Goal: Task Accomplishment & Management: Complete application form

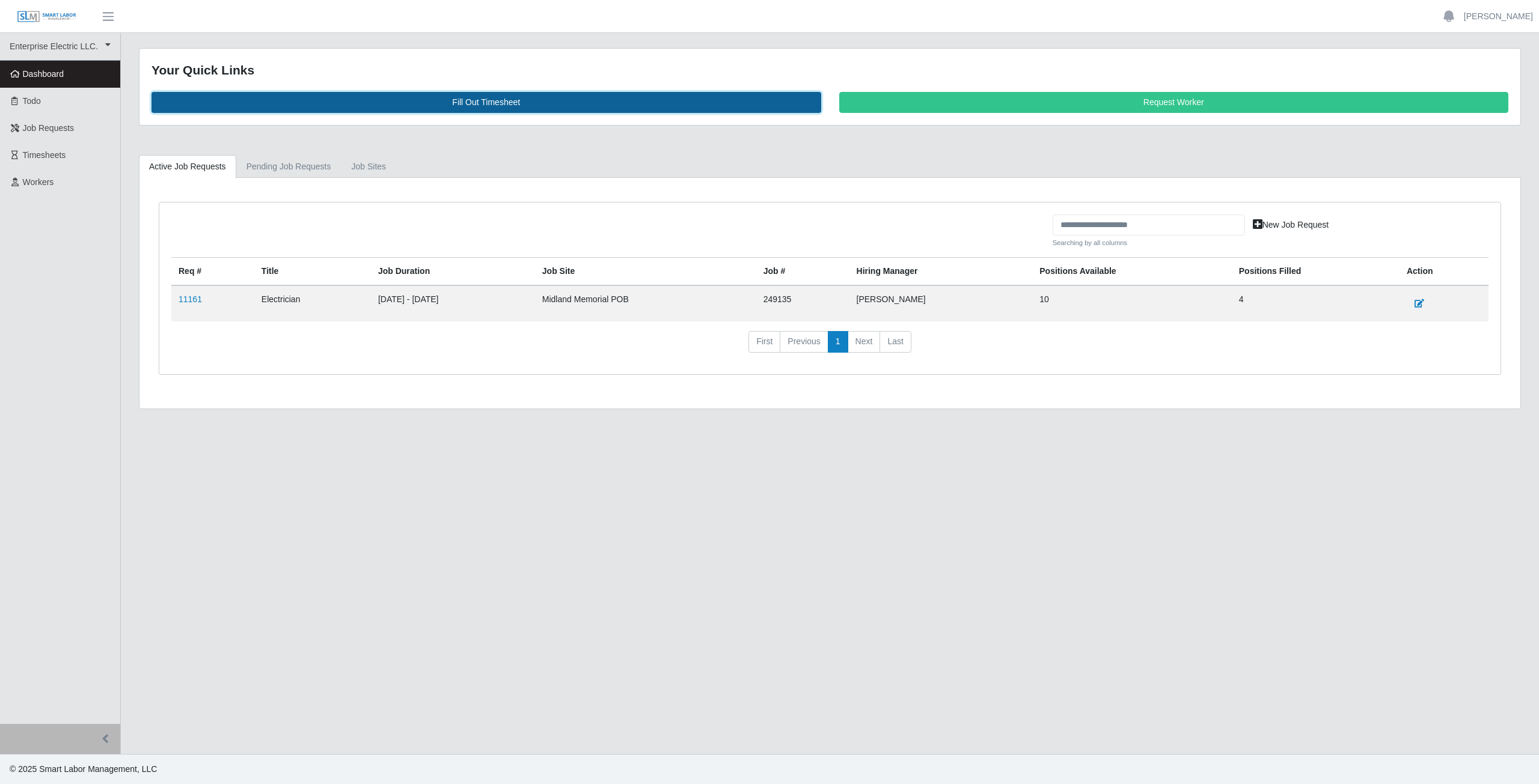
click at [485, 103] on link "Fill Out Timesheet" at bounding box center [487, 103] width 670 height 21
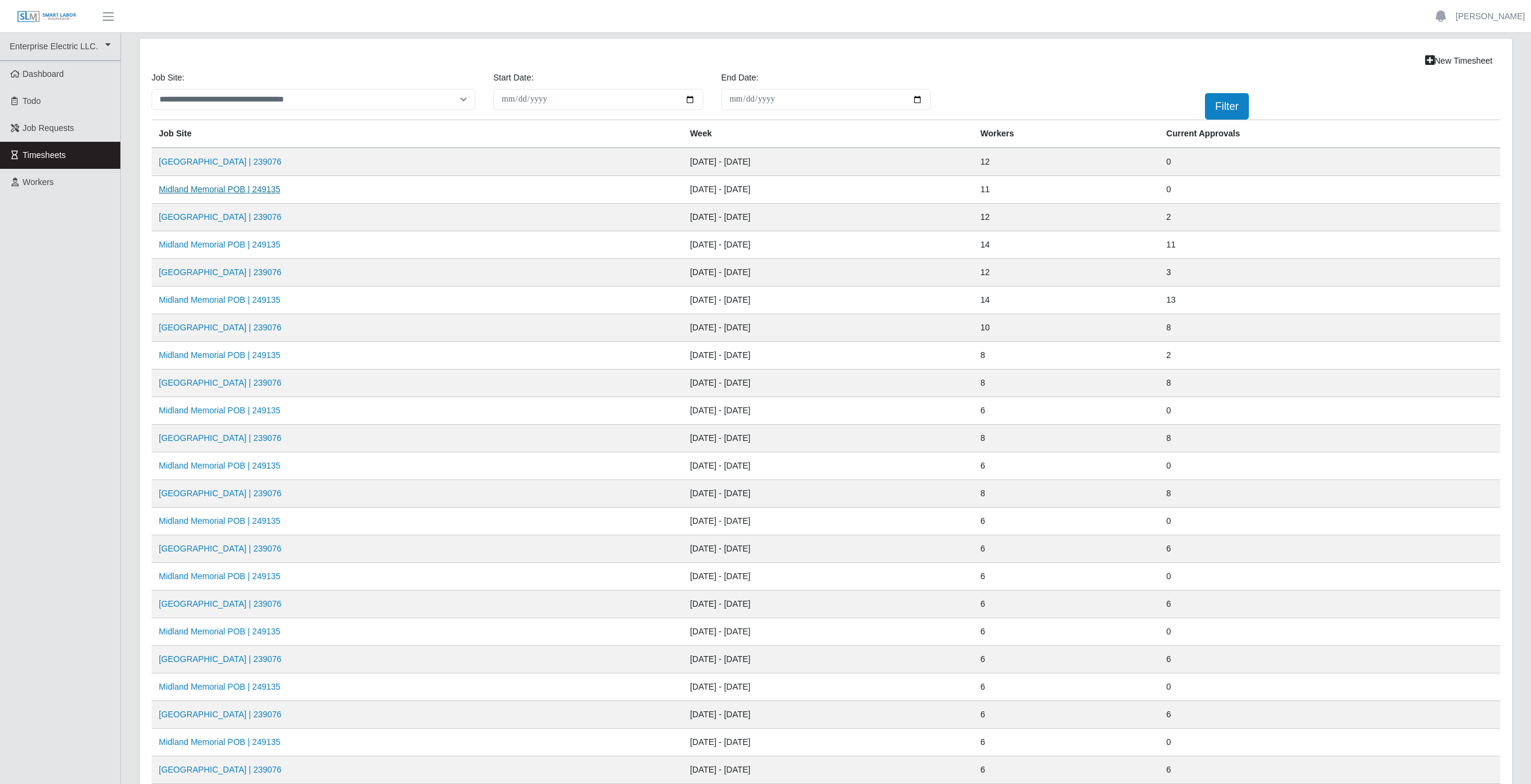
click at [214, 190] on link "Midland Memorial POB | 249135" at bounding box center [219, 190] width 121 height 10
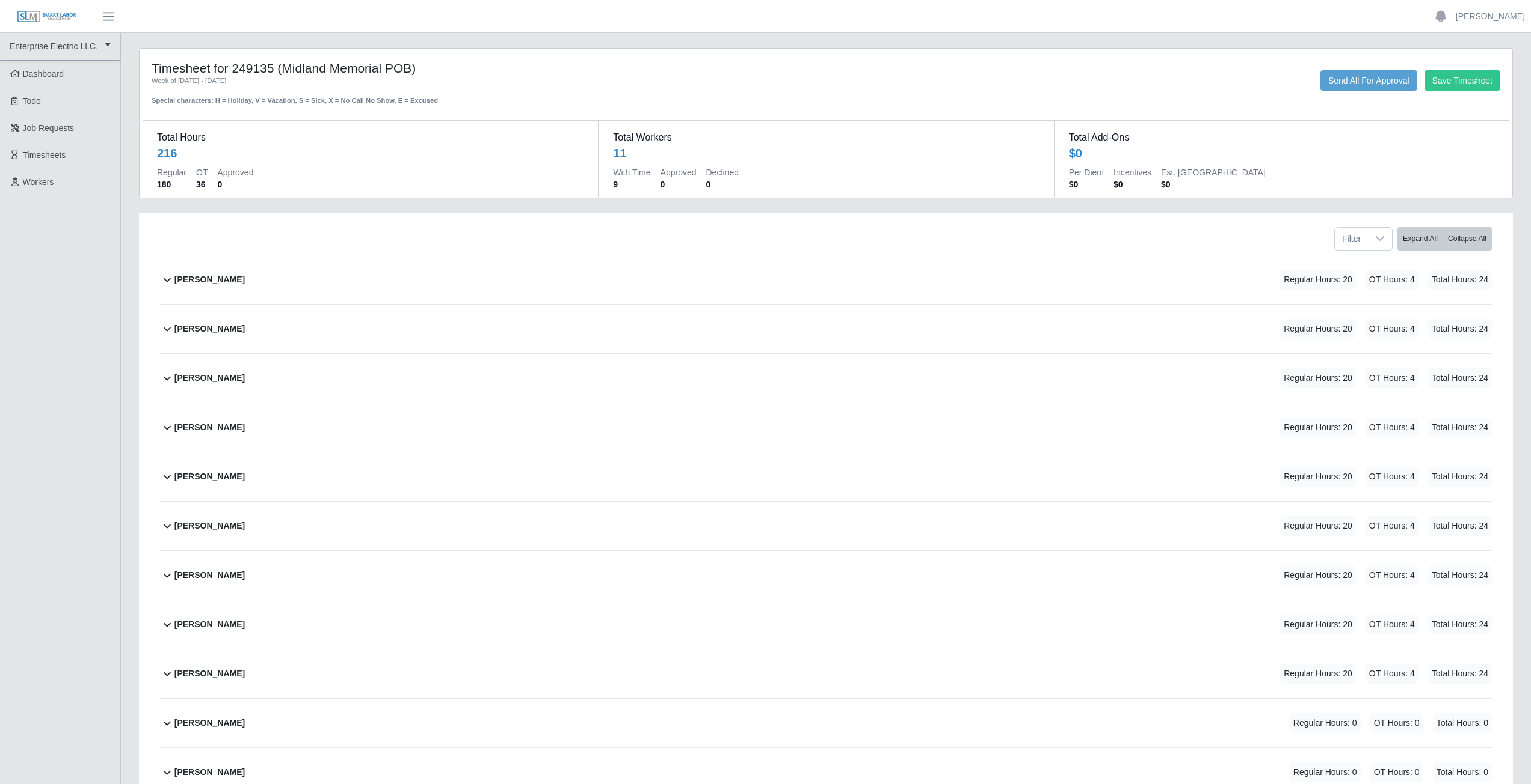
click at [166, 279] on icon at bounding box center [167, 279] width 14 height 14
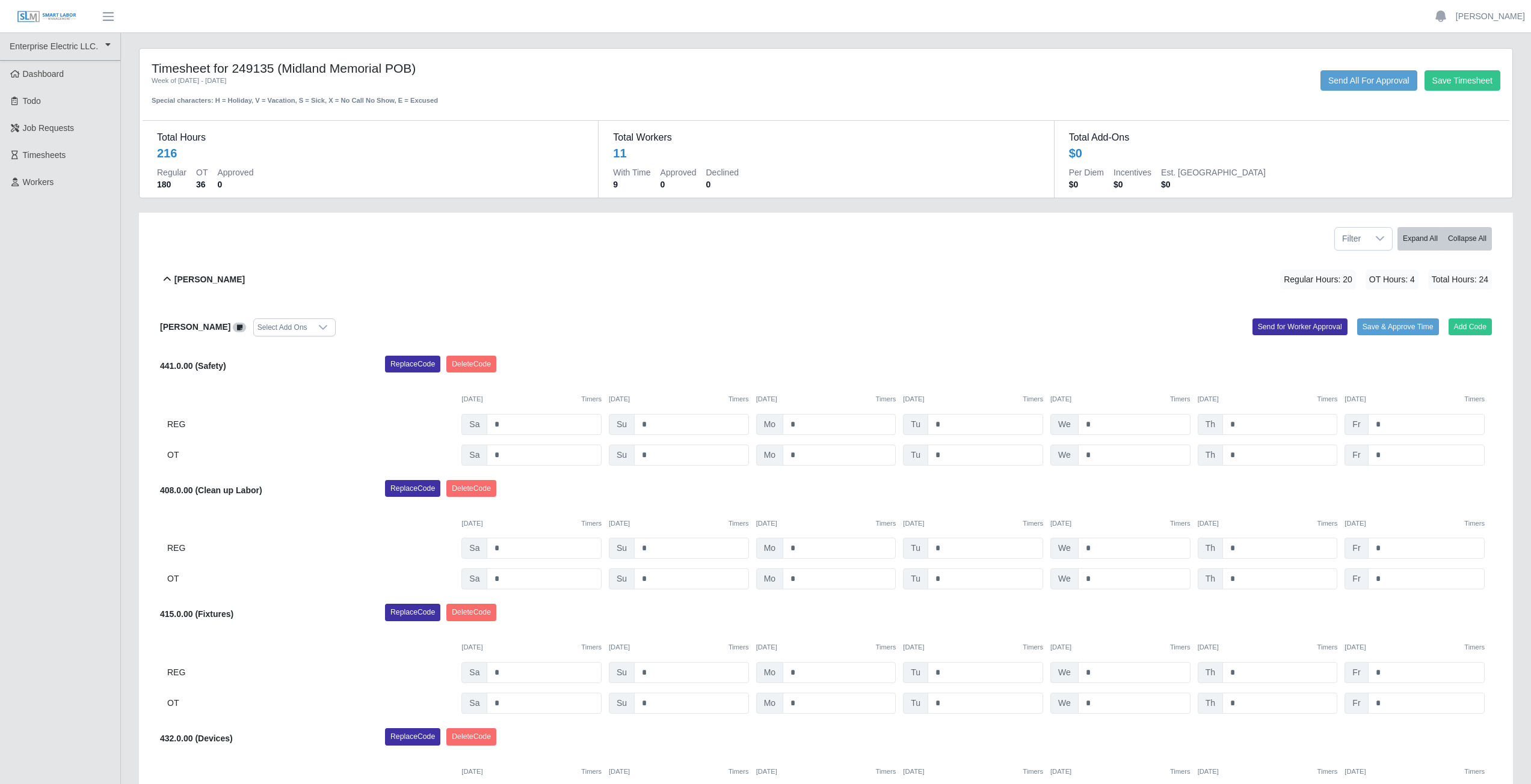
click at [166, 279] on icon at bounding box center [167, 279] width 14 height 14
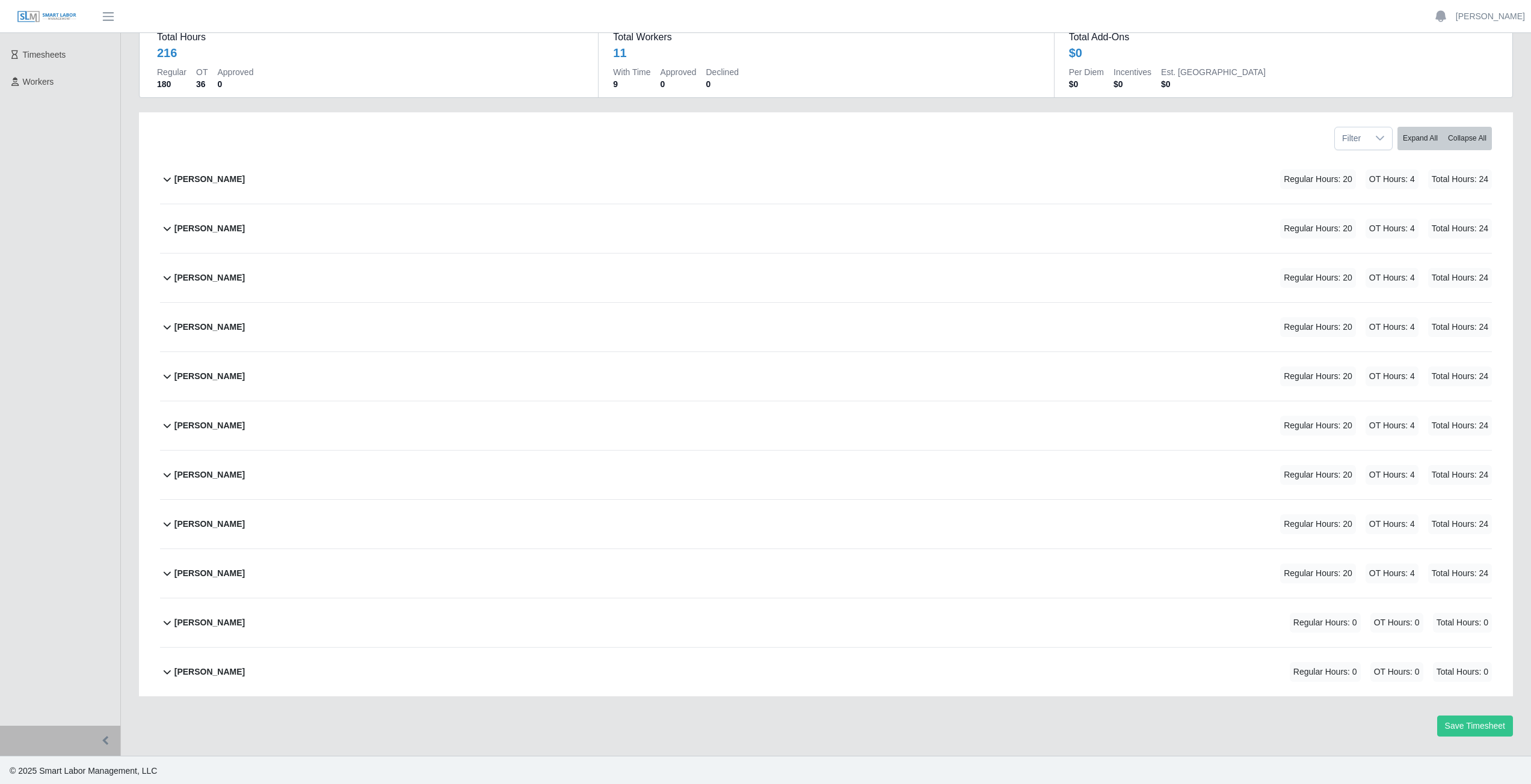
scroll to position [102, 0]
click at [166, 228] on icon at bounding box center [167, 227] width 7 height 4
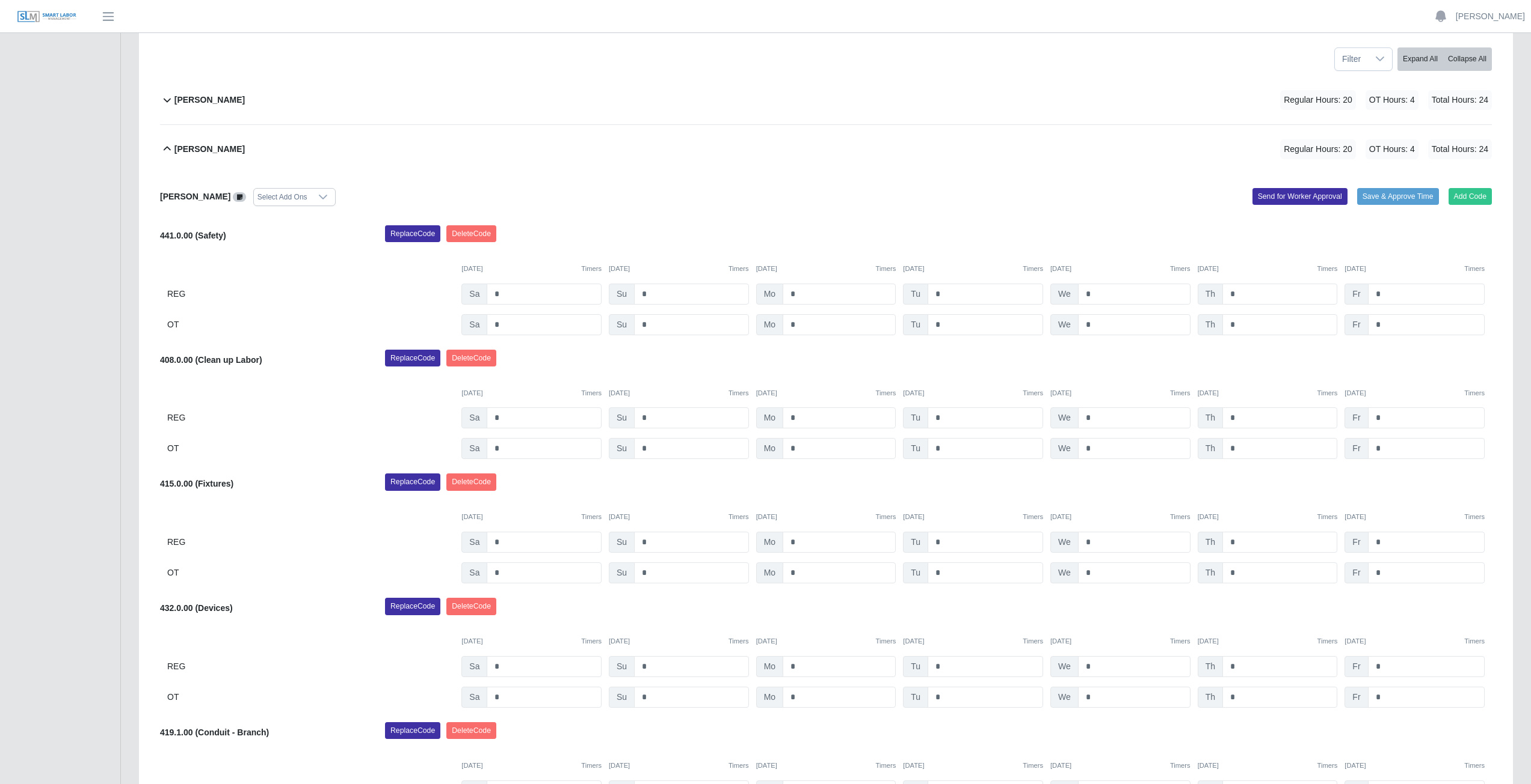
scroll to position [175, 0]
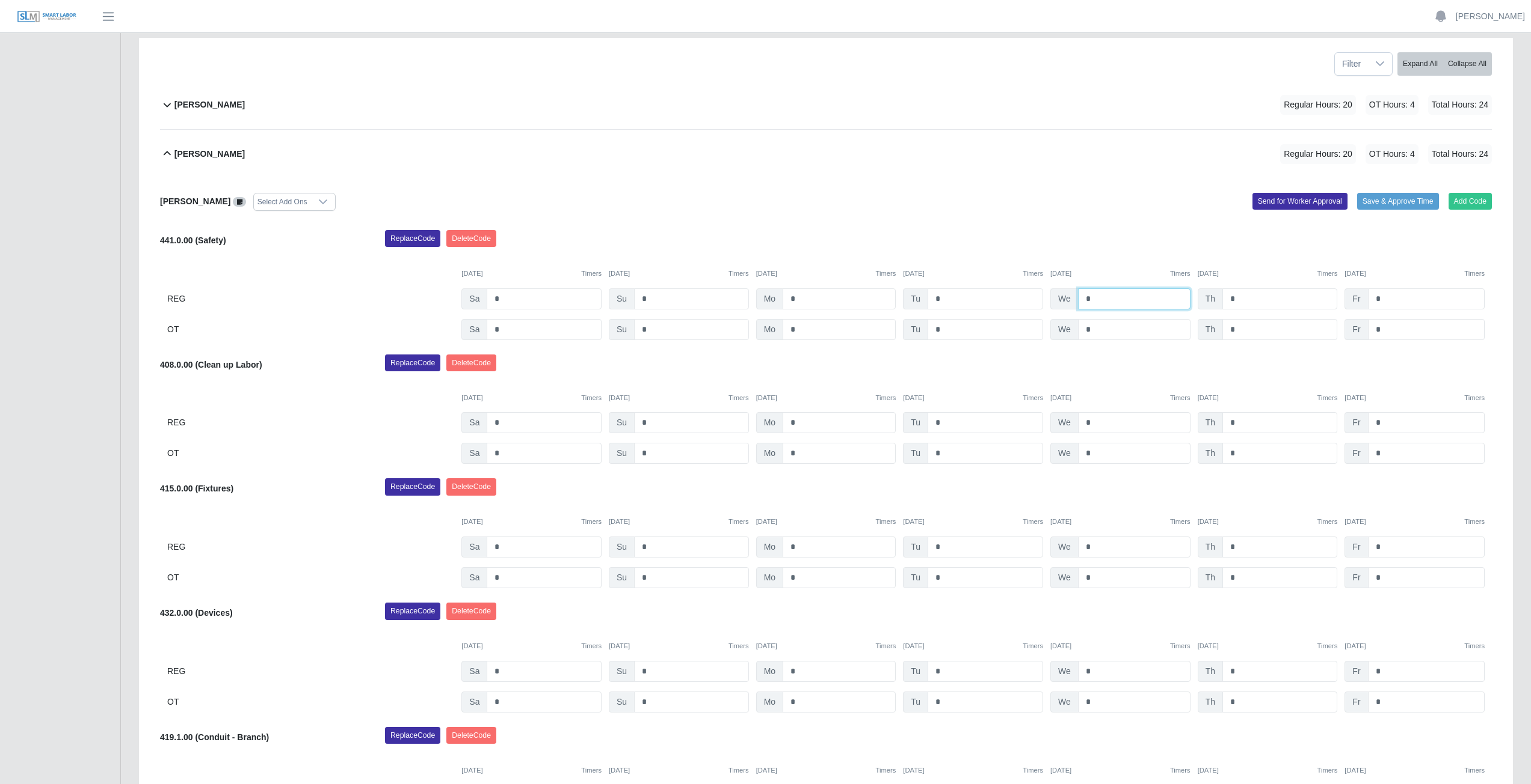
click at [1097, 302] on input "*" at bounding box center [1134, 299] width 112 height 21
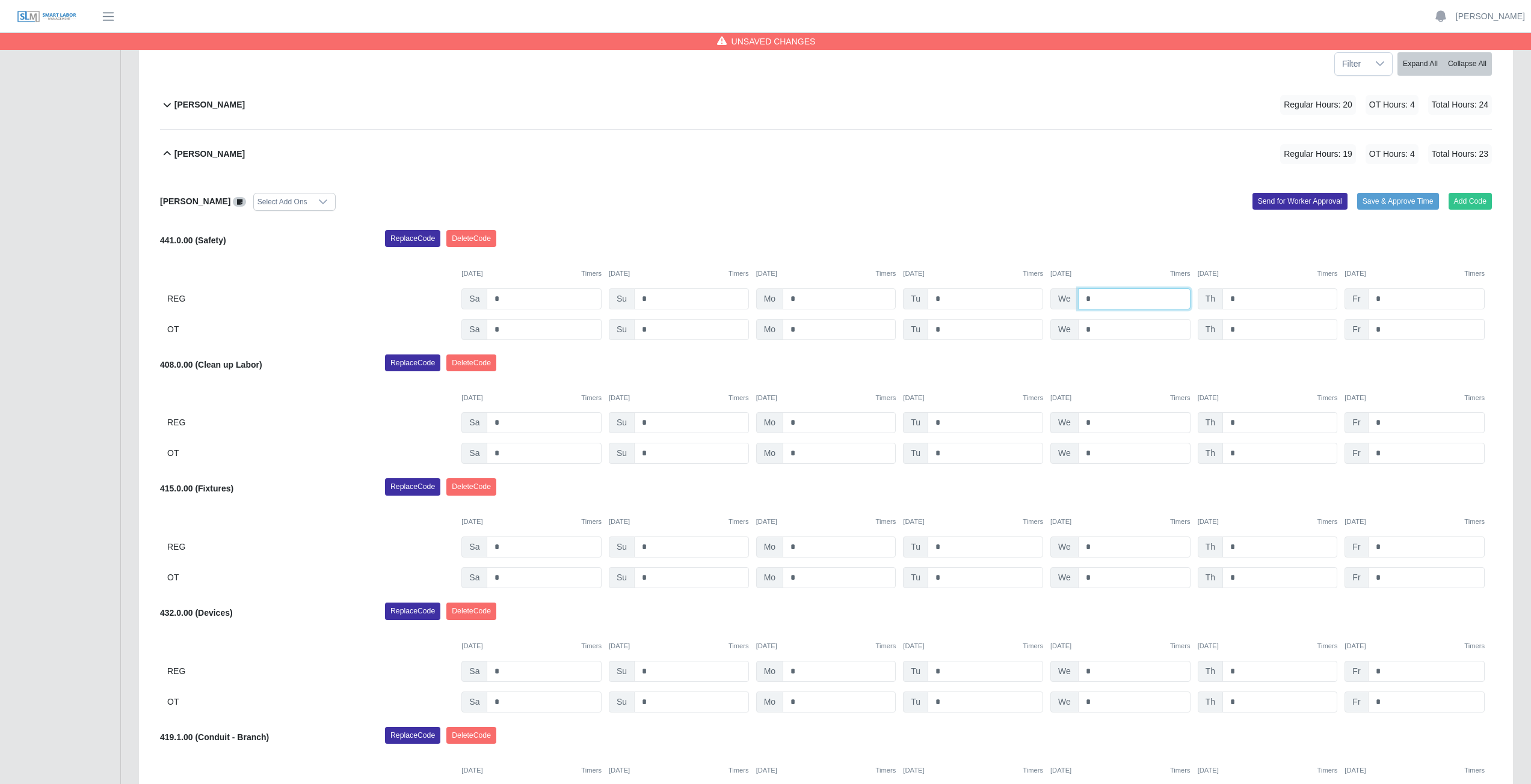
type input "*"
click at [1089, 420] on input "*" at bounding box center [1134, 423] width 112 height 21
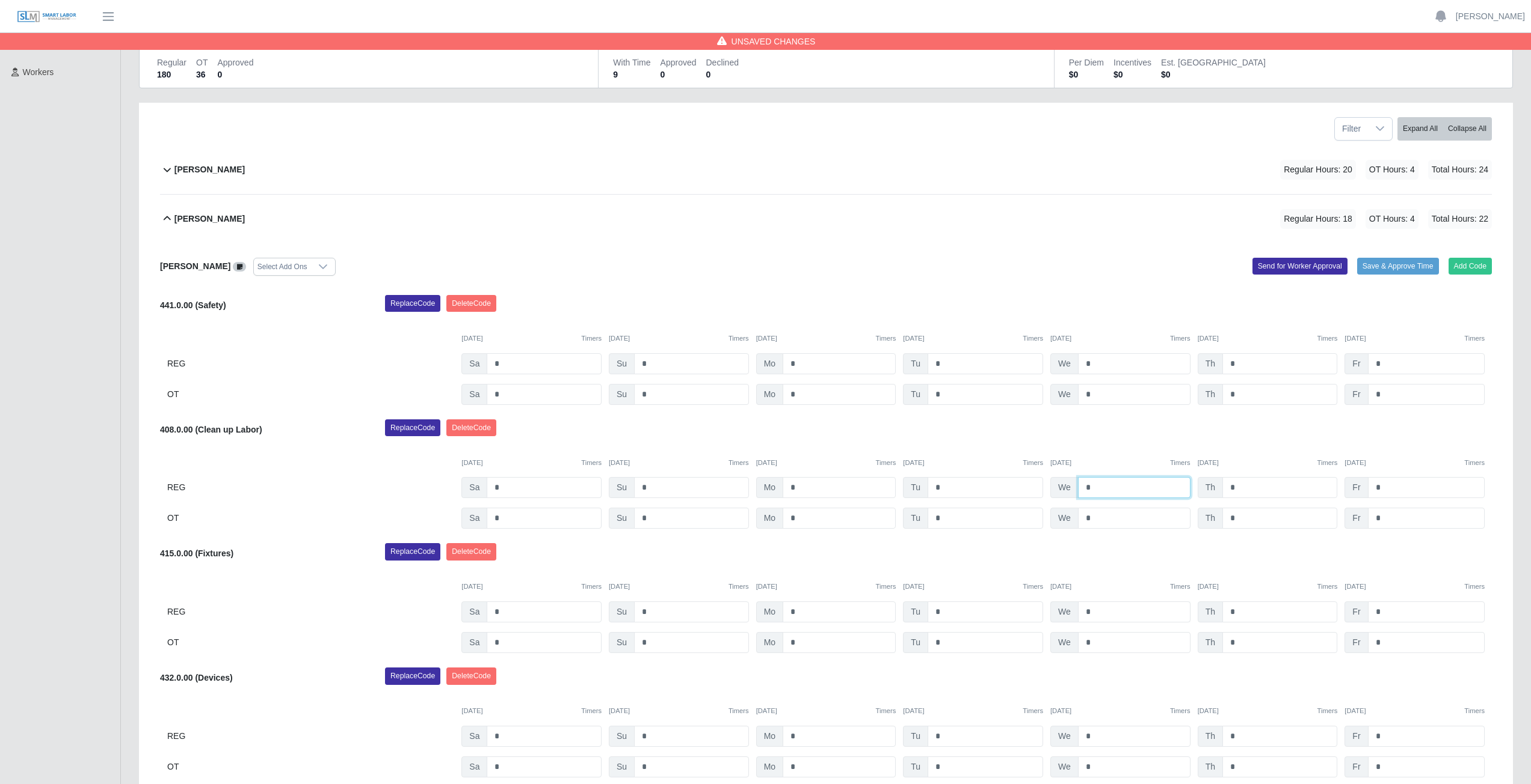
scroll to position [54, 0]
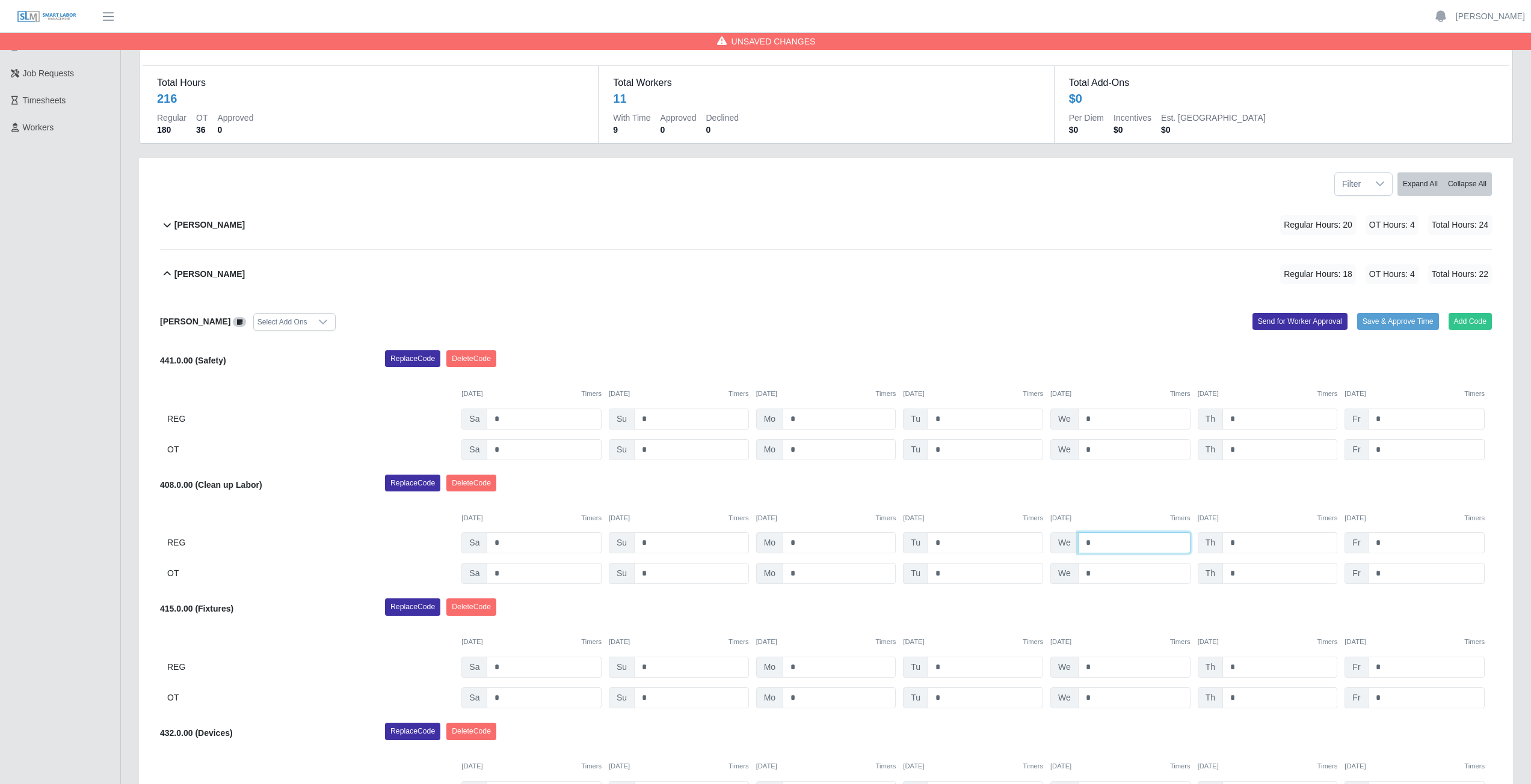
type input "*"
click at [167, 272] on icon at bounding box center [167, 274] width 14 height 14
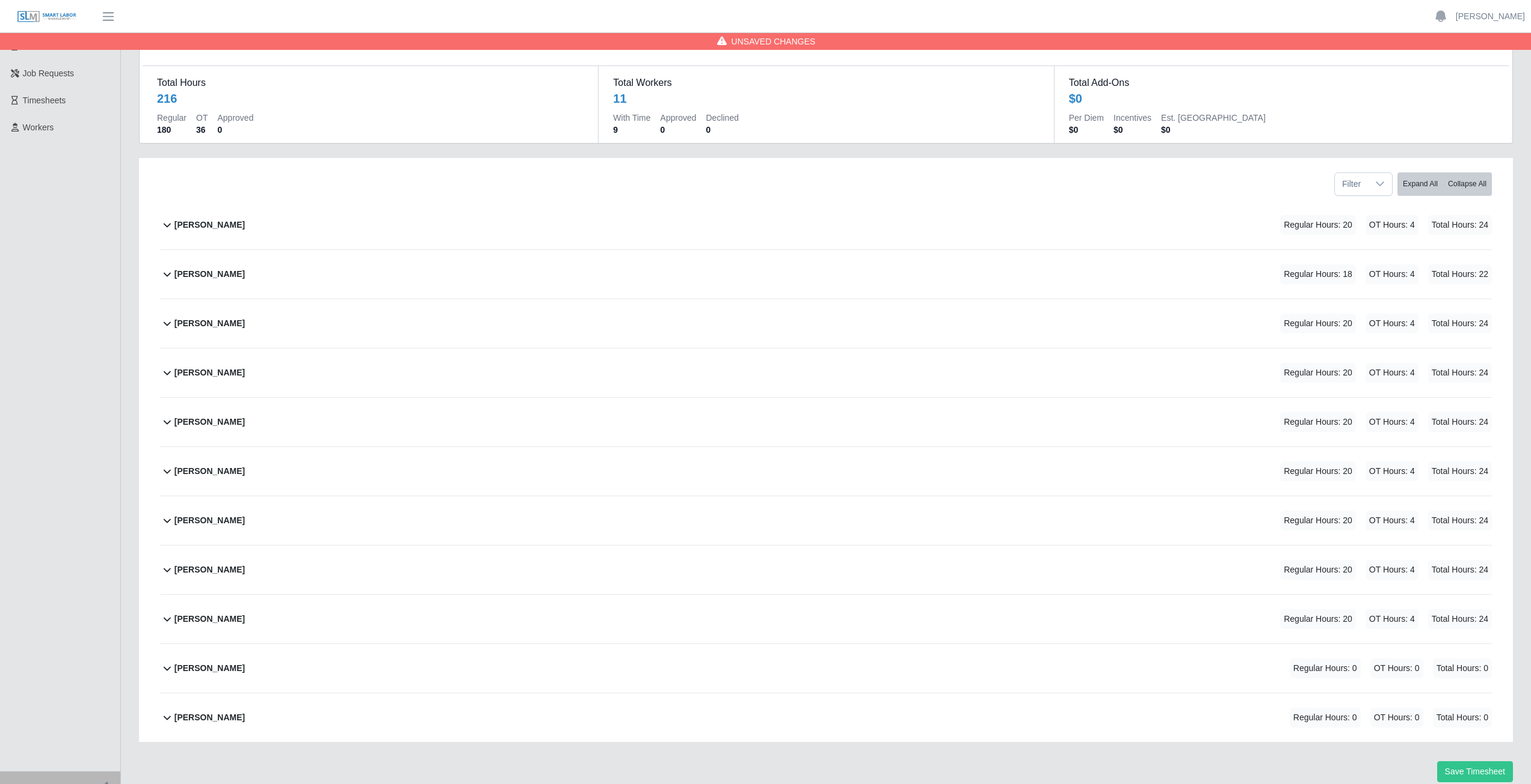
click at [166, 424] on icon at bounding box center [167, 422] width 7 height 4
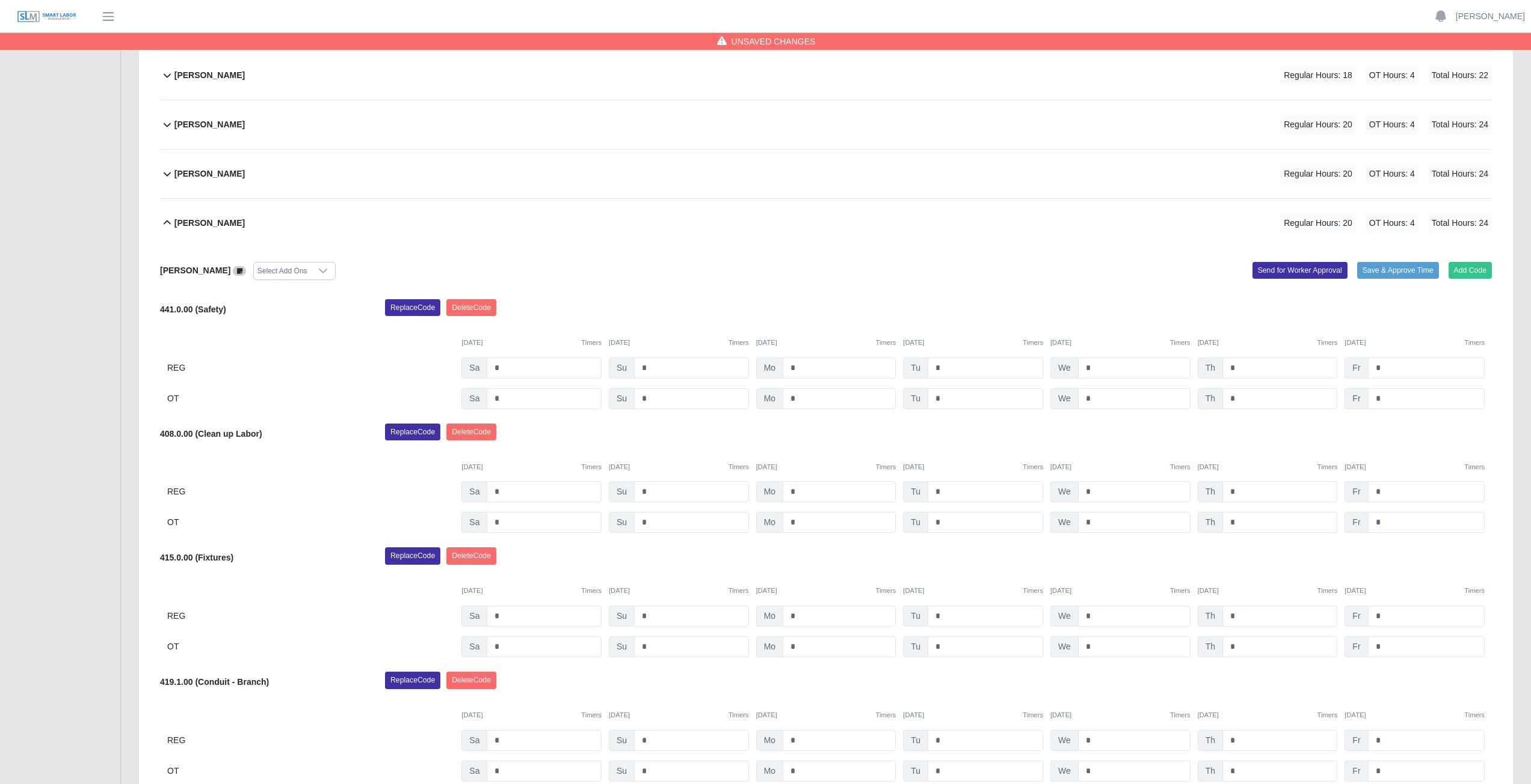
scroll to position [247, 0]
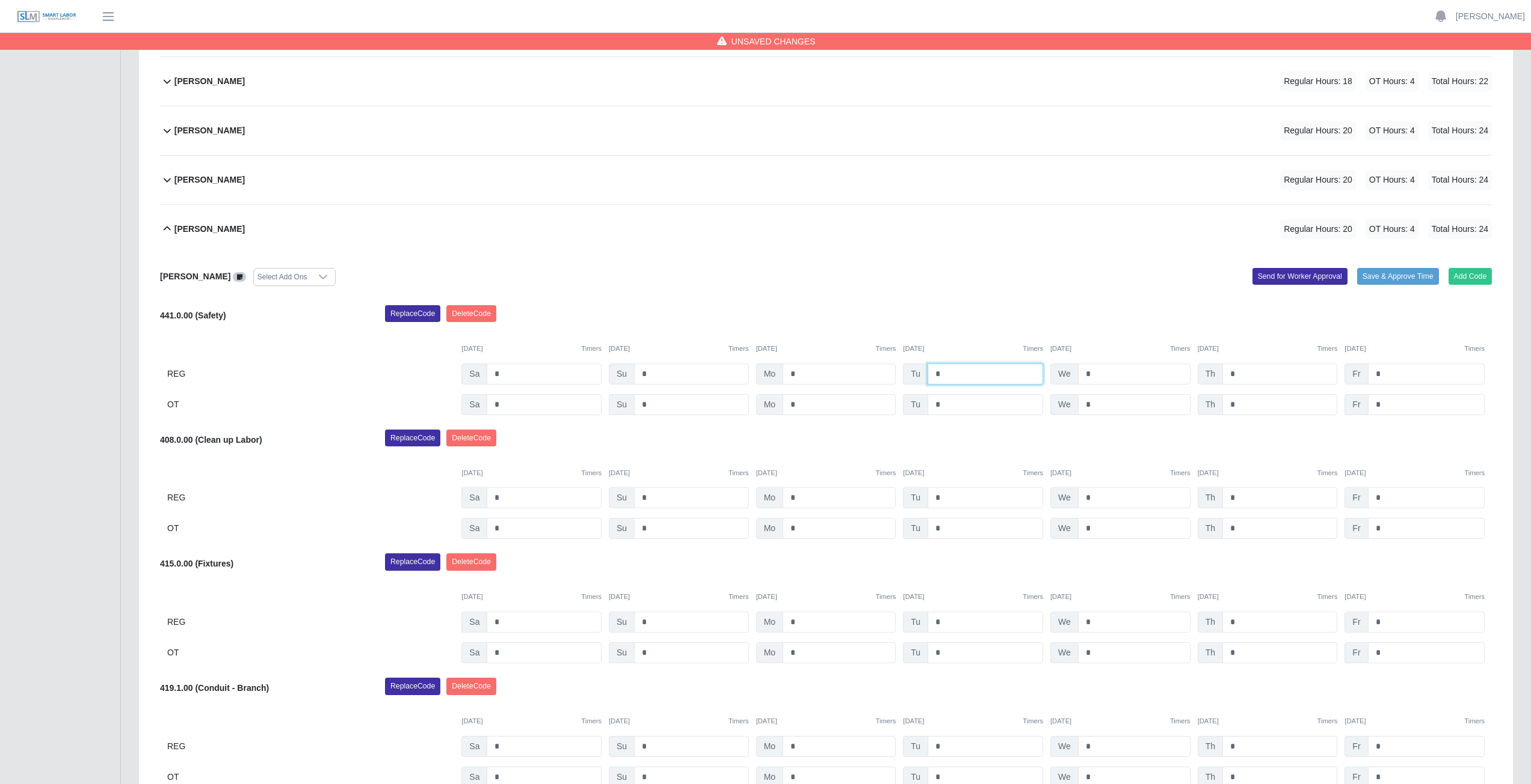
click at [945, 375] on input "*" at bounding box center [985, 374] width 115 height 21
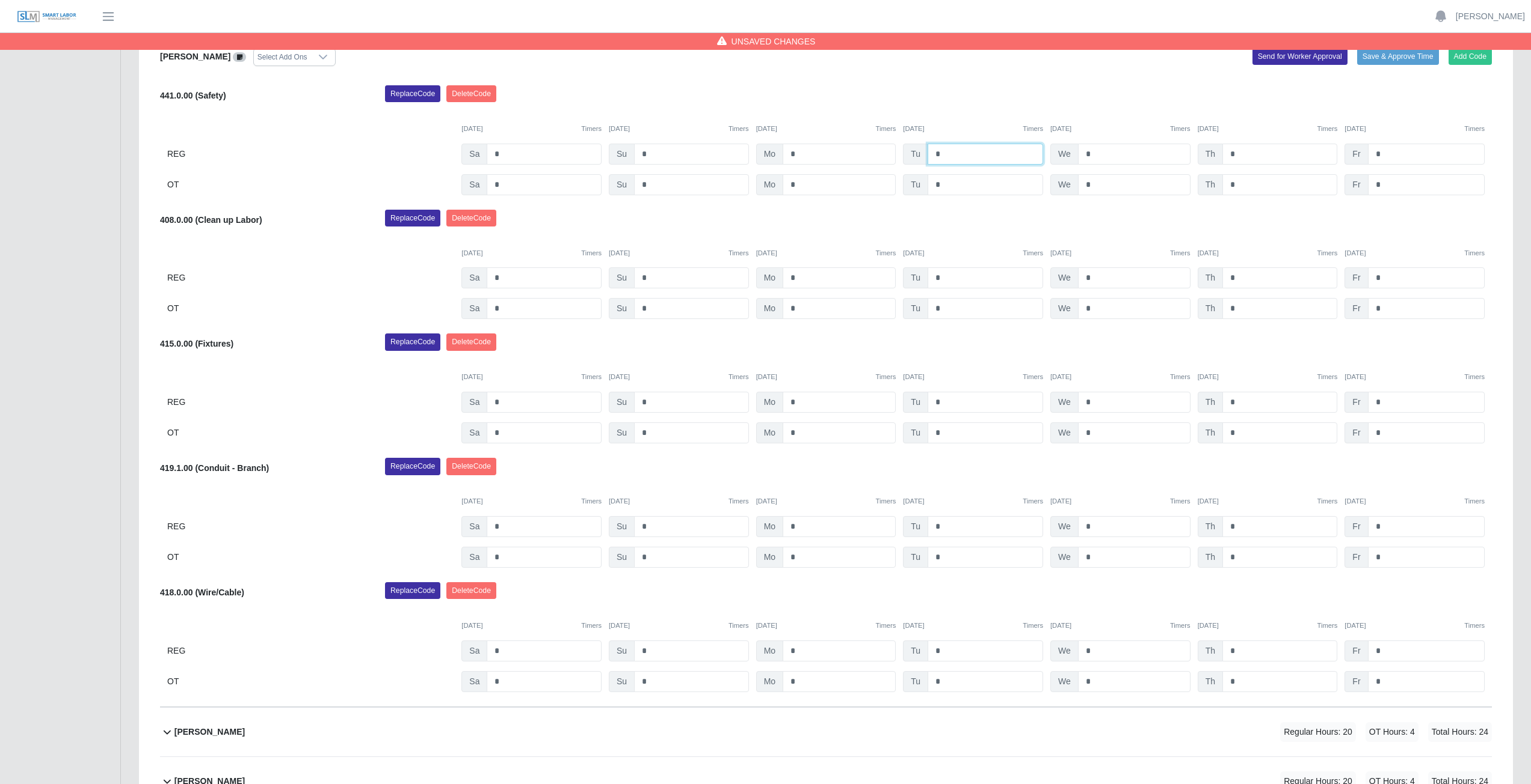
scroll to position [488, 0]
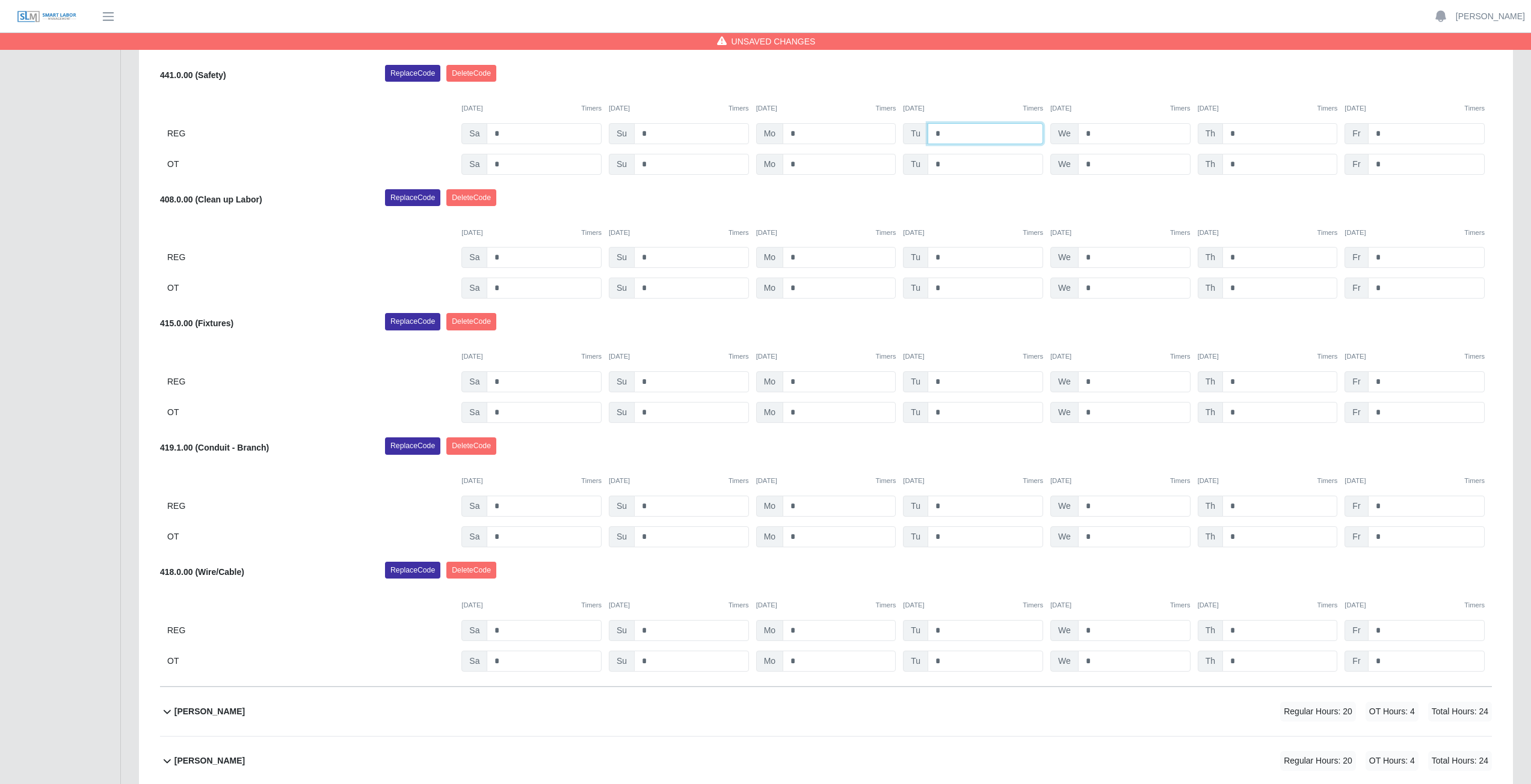
type input "*"
click at [945, 259] on input "*" at bounding box center [985, 258] width 115 height 21
type input "*"
click at [951, 631] on input "*" at bounding box center [985, 631] width 115 height 21
type input "*"
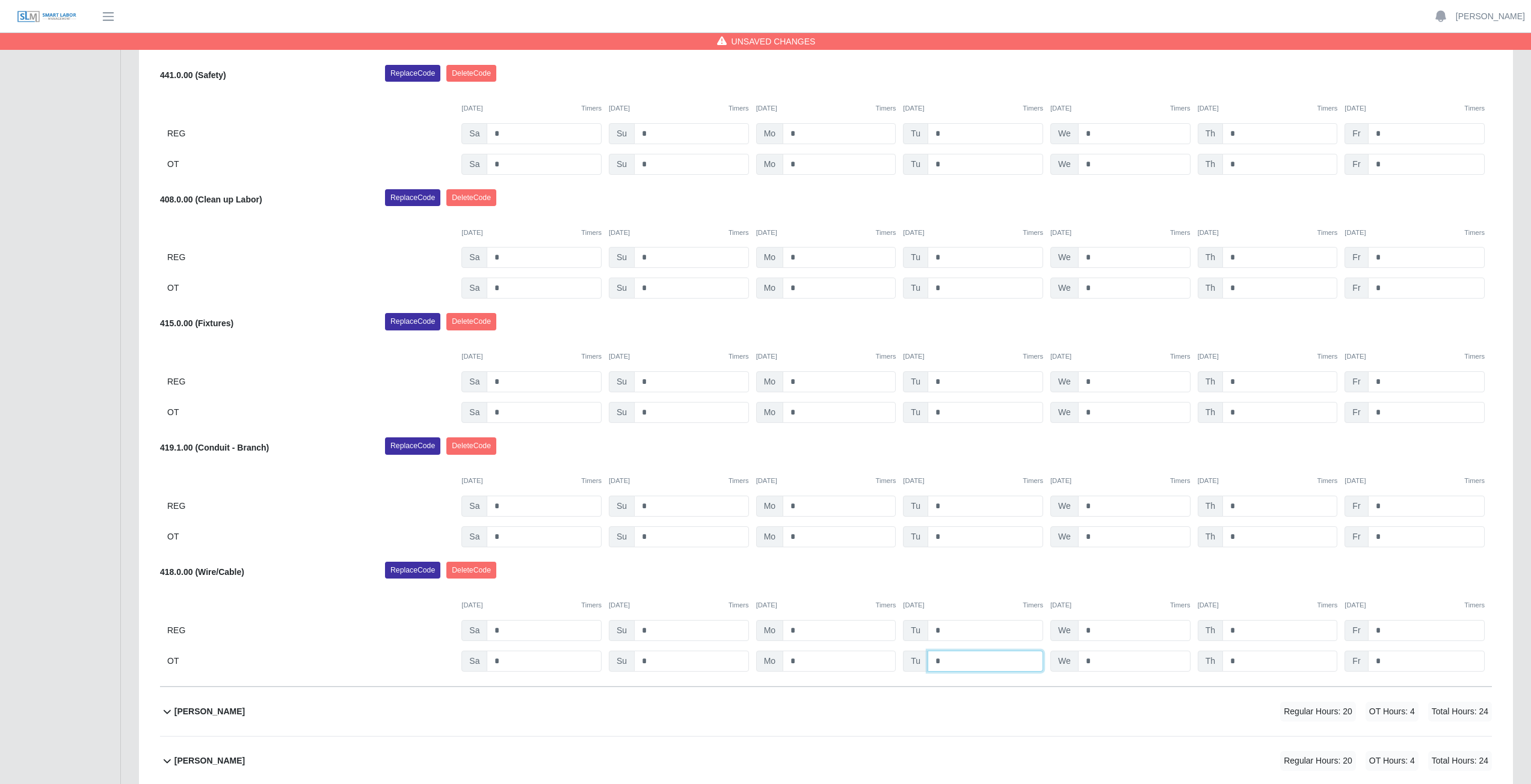
click at [942, 662] on input "*" at bounding box center [985, 662] width 115 height 21
type input "*"
click at [957, 469] on div "09/27/2025 Timers 09/28/2025 Timers 09/29/2025 Timers 09/30/2025 Timers 10/01/2…" at bounding box center [826, 474] width 1331 height 25
click at [1098, 137] on input "*" at bounding box center [1134, 134] width 112 height 21
type input "*"
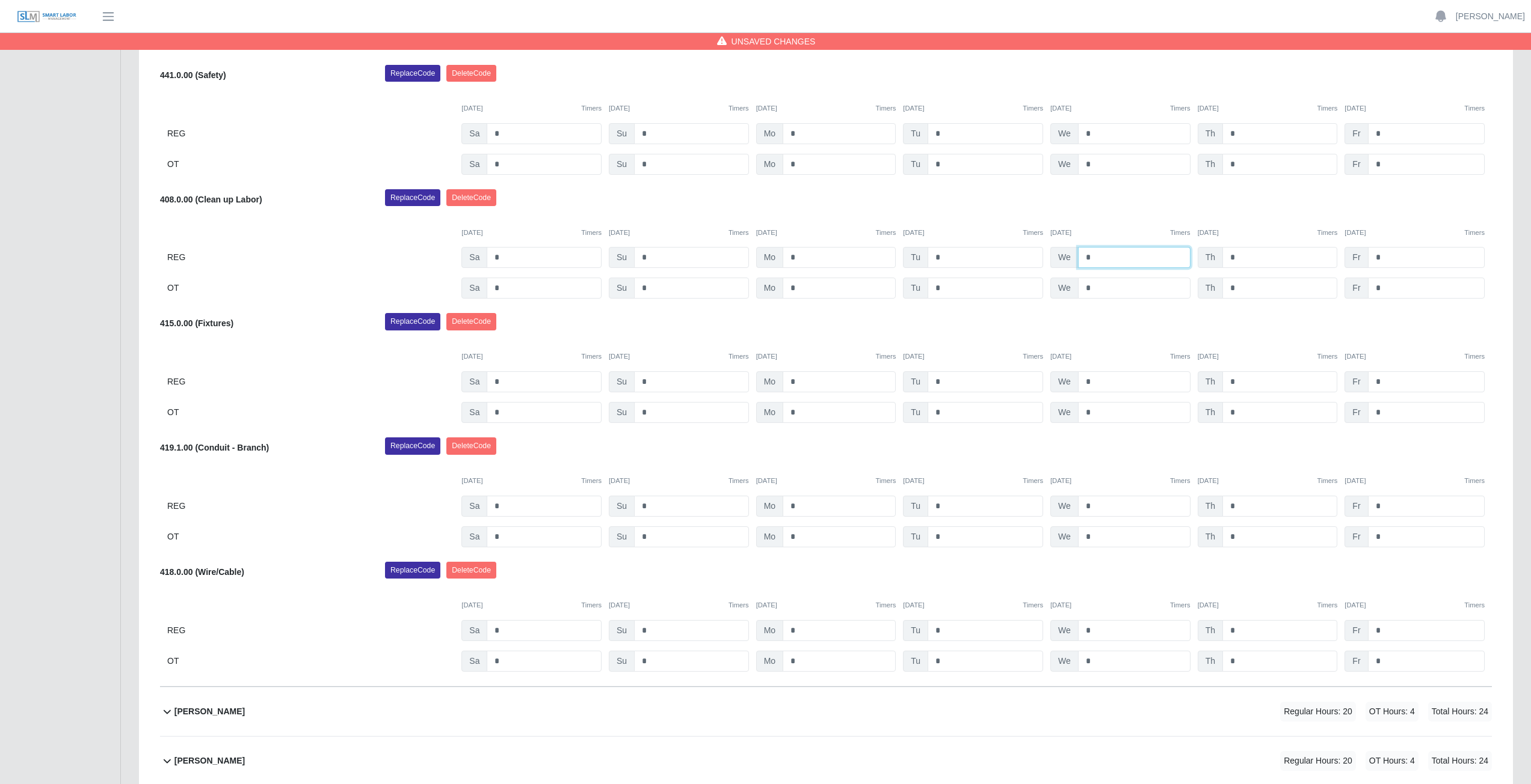
click at [1098, 253] on input "*" at bounding box center [1134, 258] width 112 height 21
type input "*"
click at [1242, 135] on input "*" at bounding box center [1279, 134] width 115 height 21
type input "*"
click at [1237, 256] on input "*" at bounding box center [1279, 258] width 115 height 21
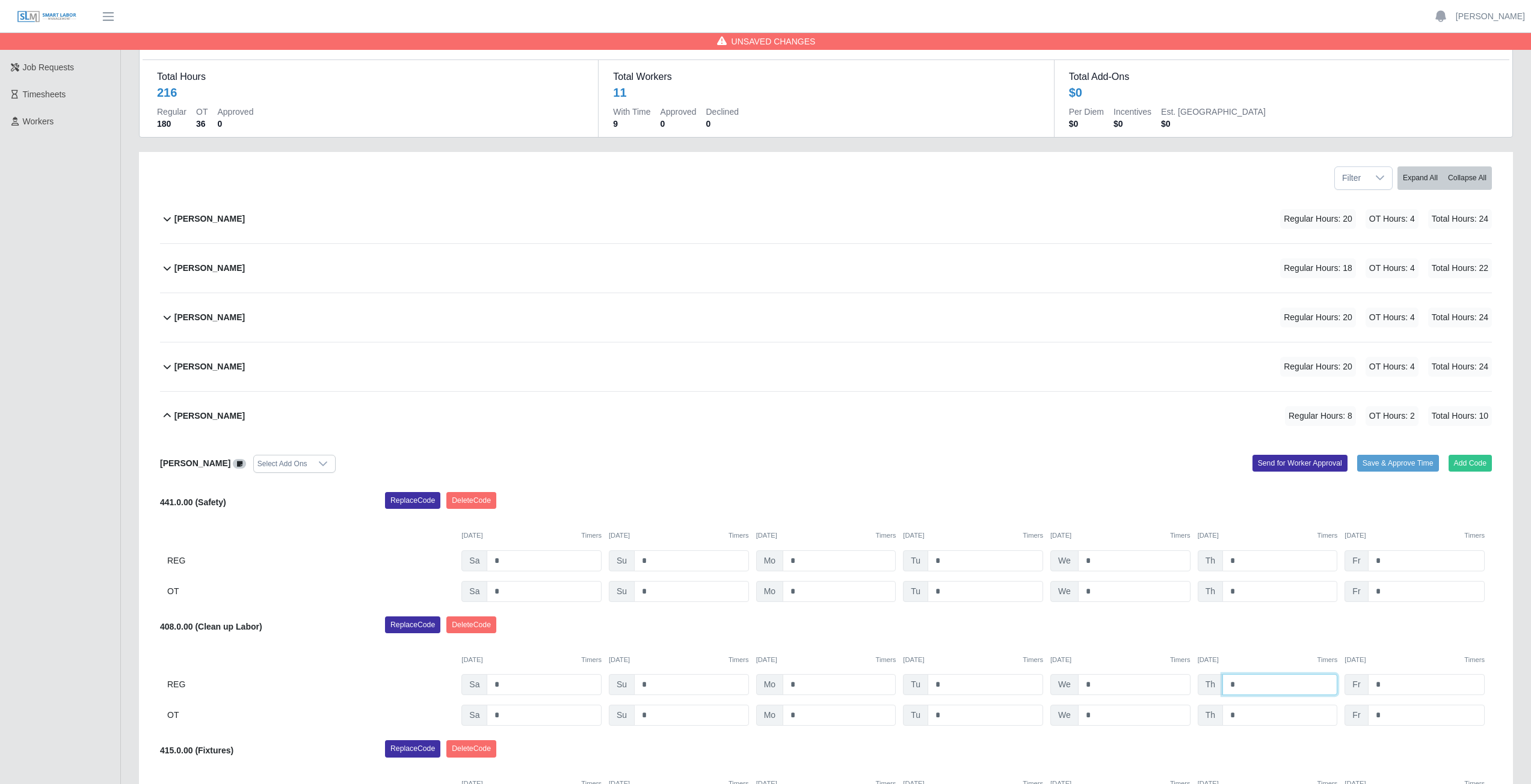
scroll to position [60, 0]
type input "*"
click at [167, 420] on icon at bounding box center [167, 416] width 14 height 14
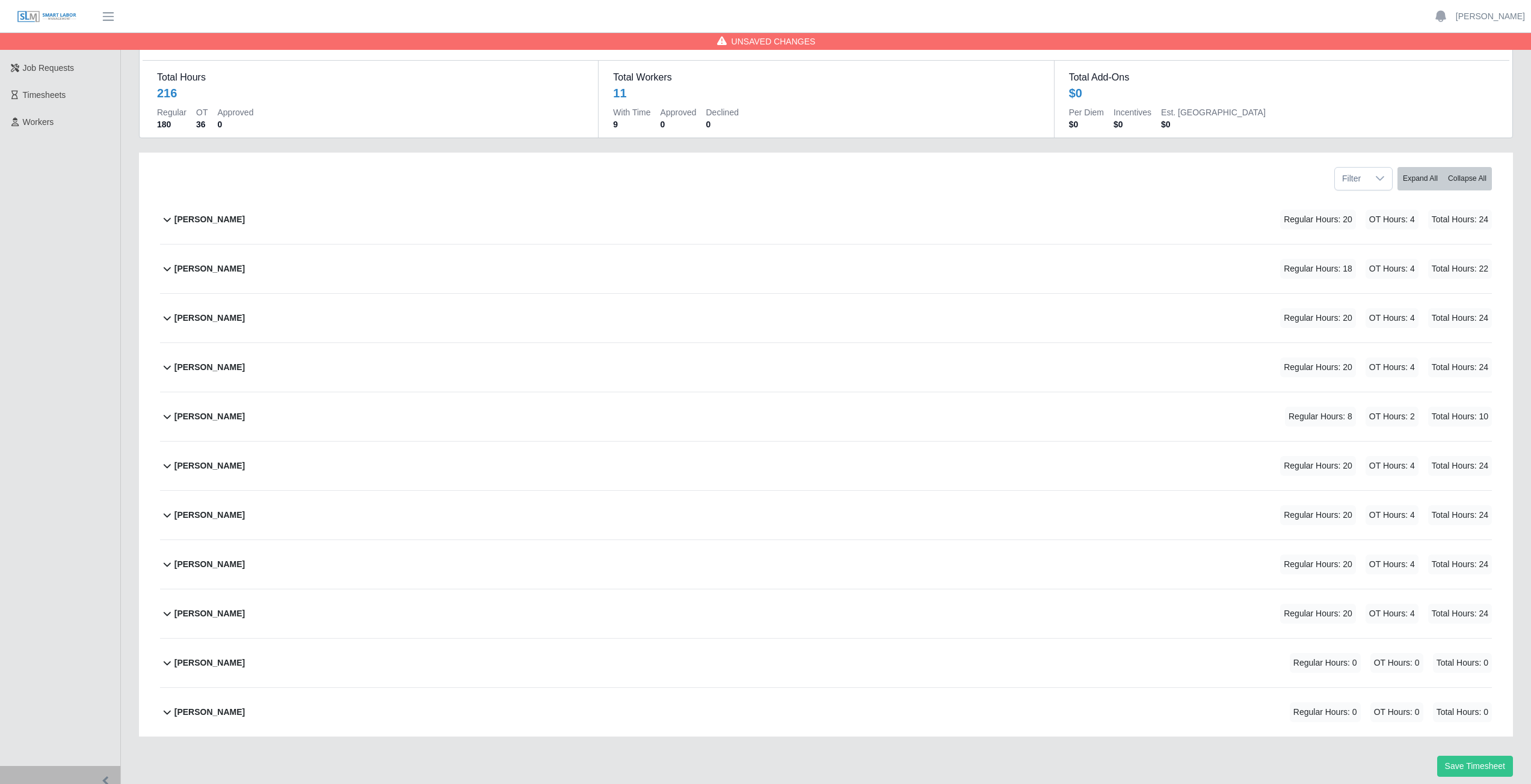
click at [165, 420] on icon at bounding box center [167, 416] width 14 height 14
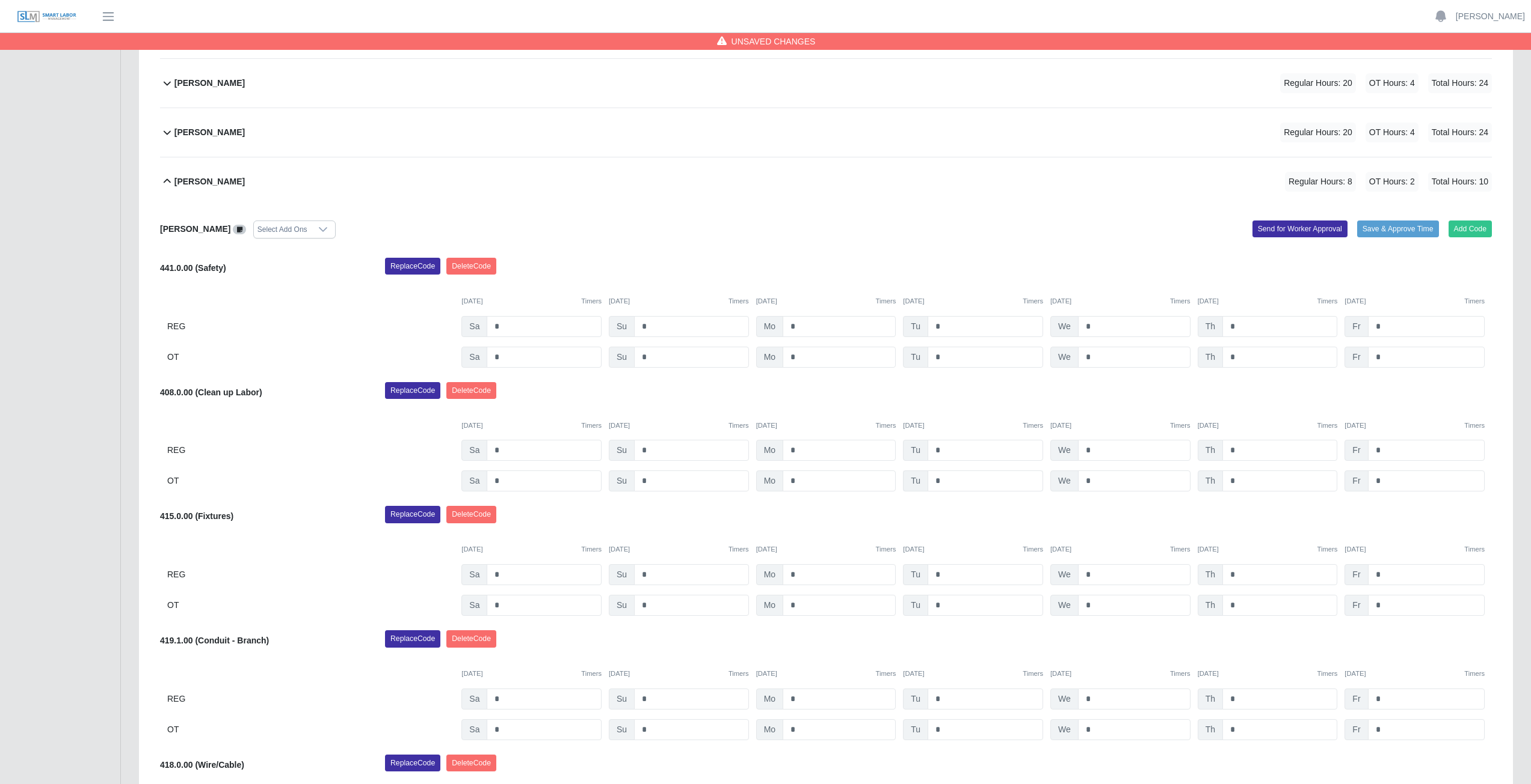
scroll to position [301, 0]
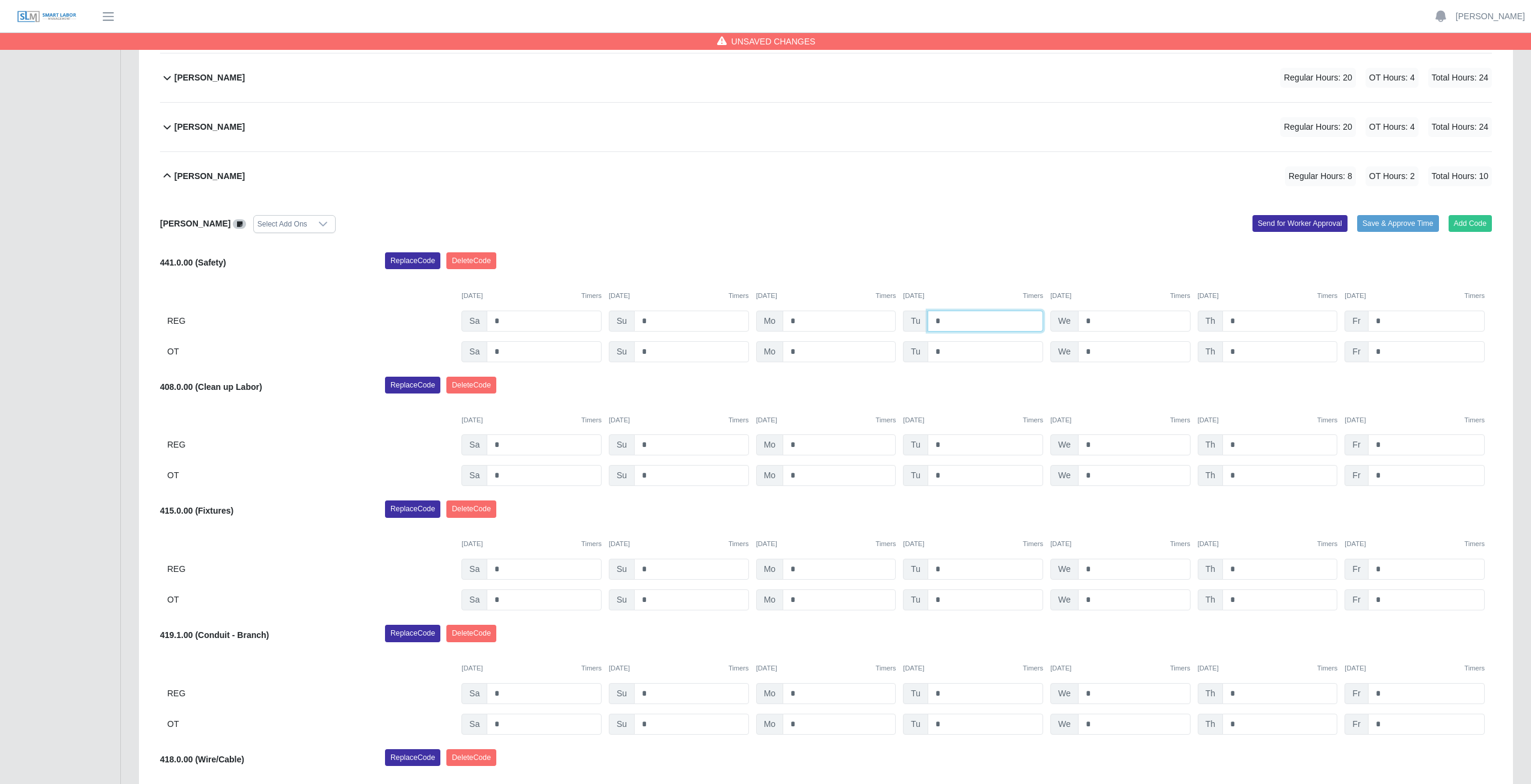
click at [955, 321] on input "*" at bounding box center [985, 322] width 115 height 21
type input "*"
click at [1097, 319] on input "*" at bounding box center [1134, 322] width 112 height 21
type input "*"
click at [941, 444] on input "*" at bounding box center [985, 445] width 115 height 21
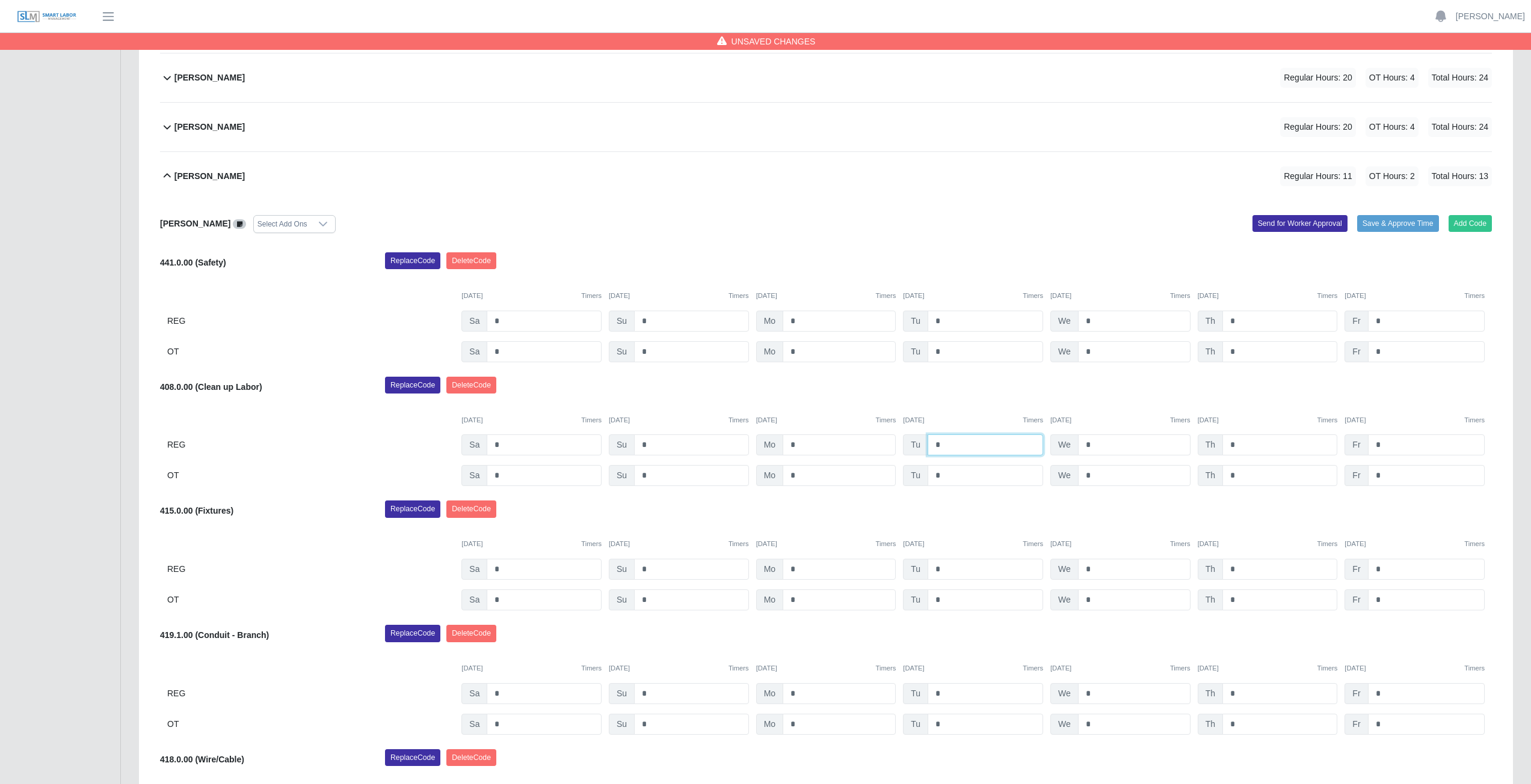
type input "*"
click at [1097, 443] on input "*" at bounding box center [1134, 445] width 112 height 21
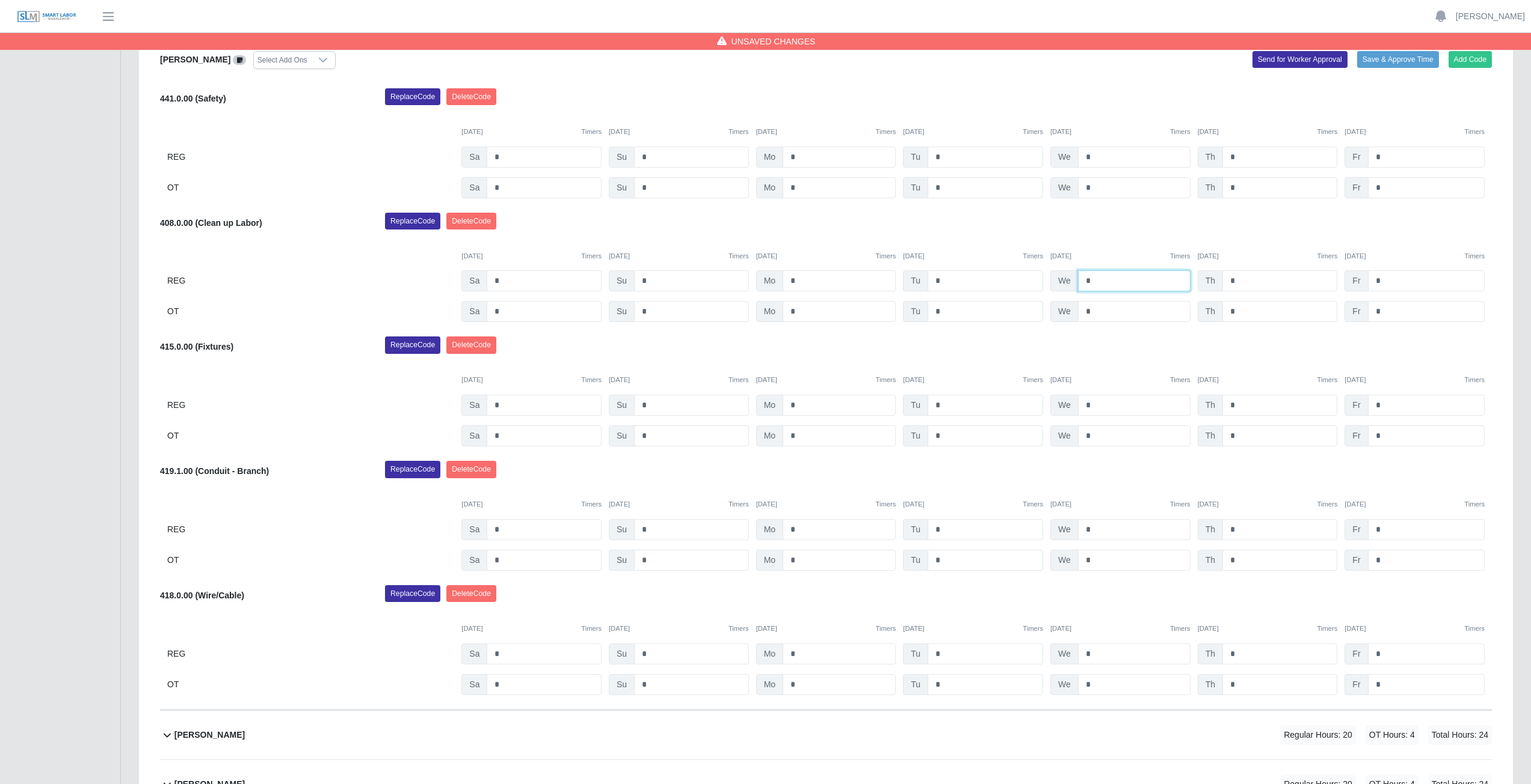
scroll to position [541, 0]
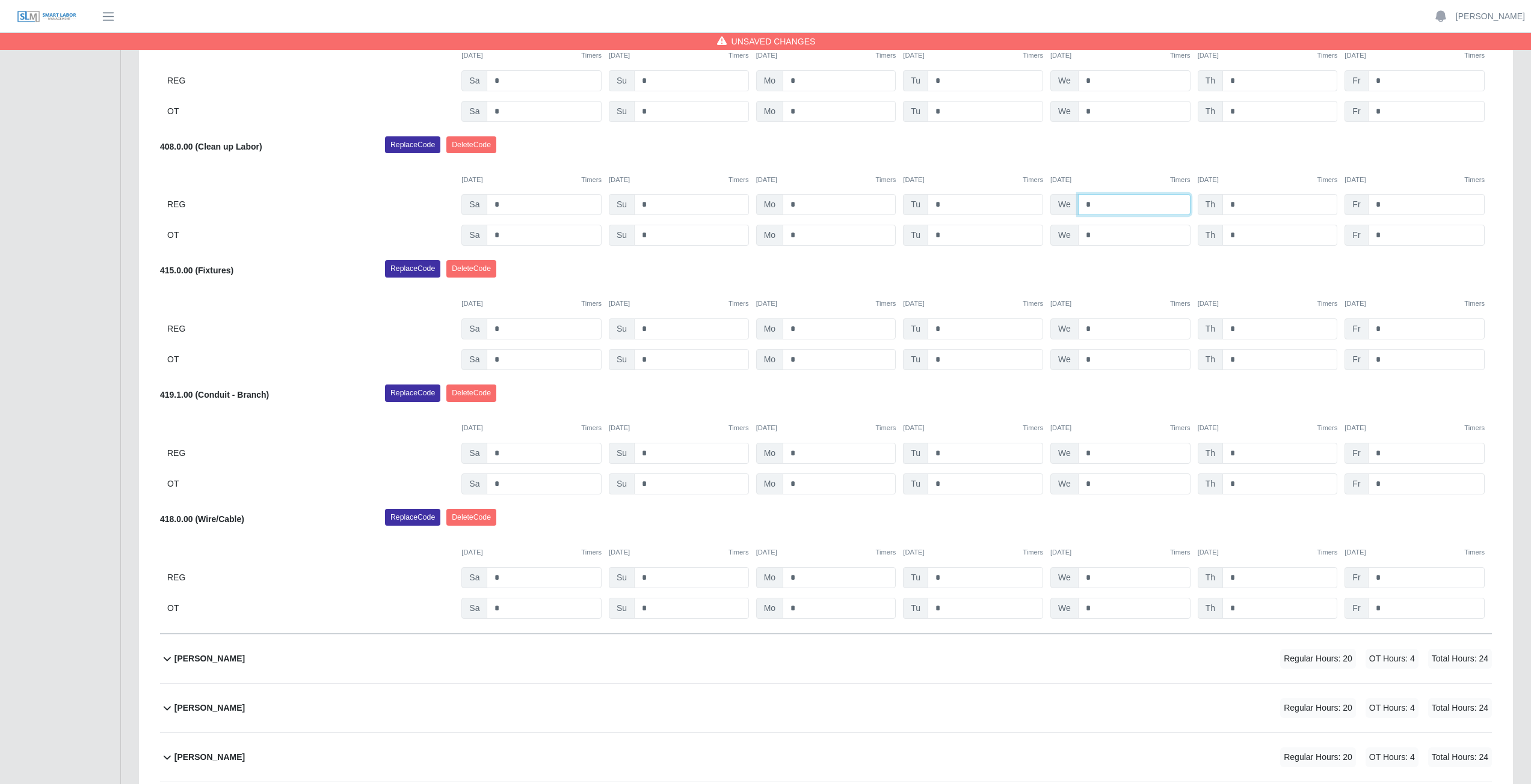
type input "*"
click at [944, 452] on input "*" at bounding box center [985, 453] width 115 height 21
type input "*"
click at [948, 489] on input "*" at bounding box center [985, 485] width 115 height 21
type input "*"
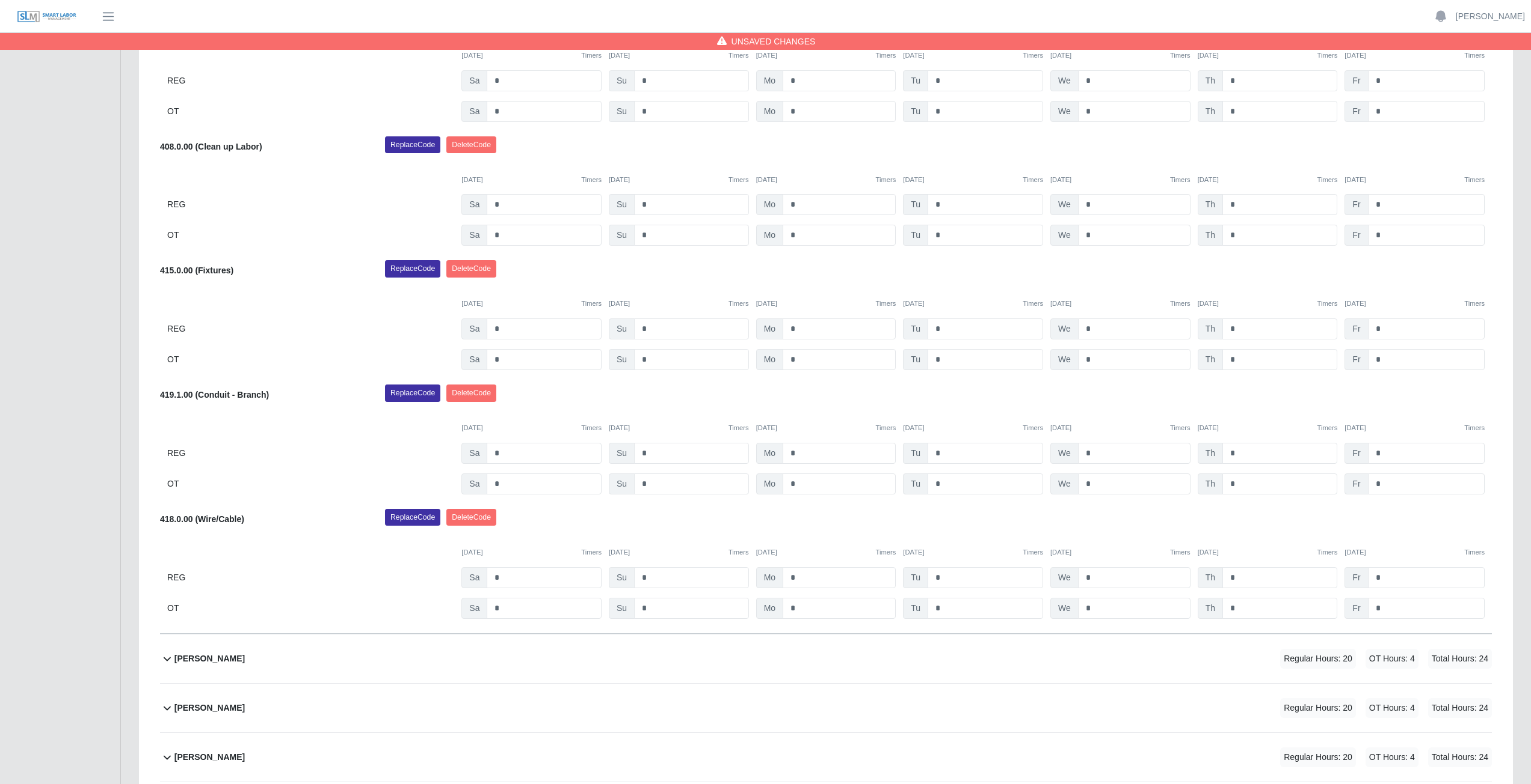
click at [1000, 411] on div "09/27/2025 Timers 09/28/2025 Timers 09/29/2025 Timers 09/30/2025 Timers 10/01/2…" at bounding box center [826, 421] width 1331 height 25
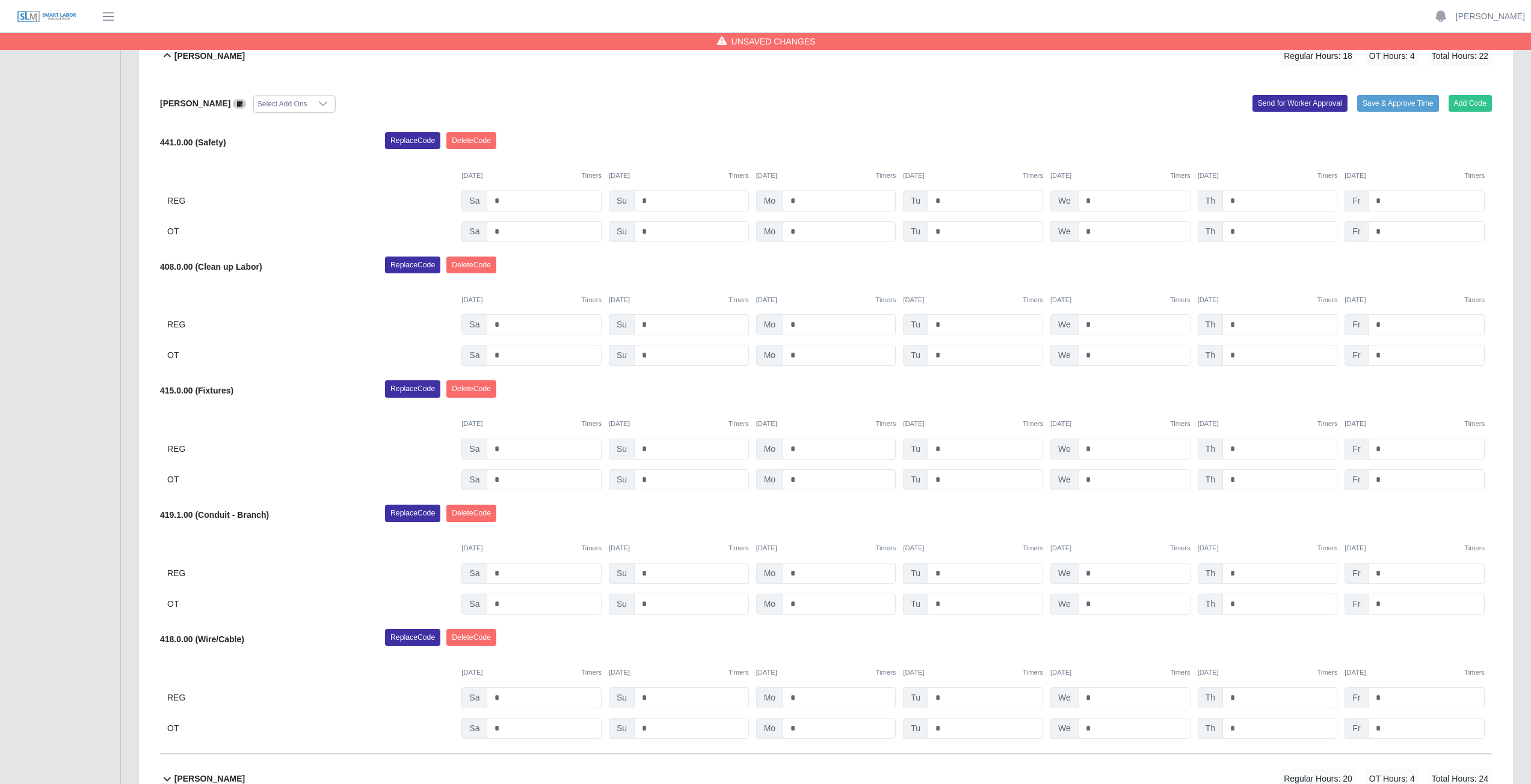
scroll to position [360, 0]
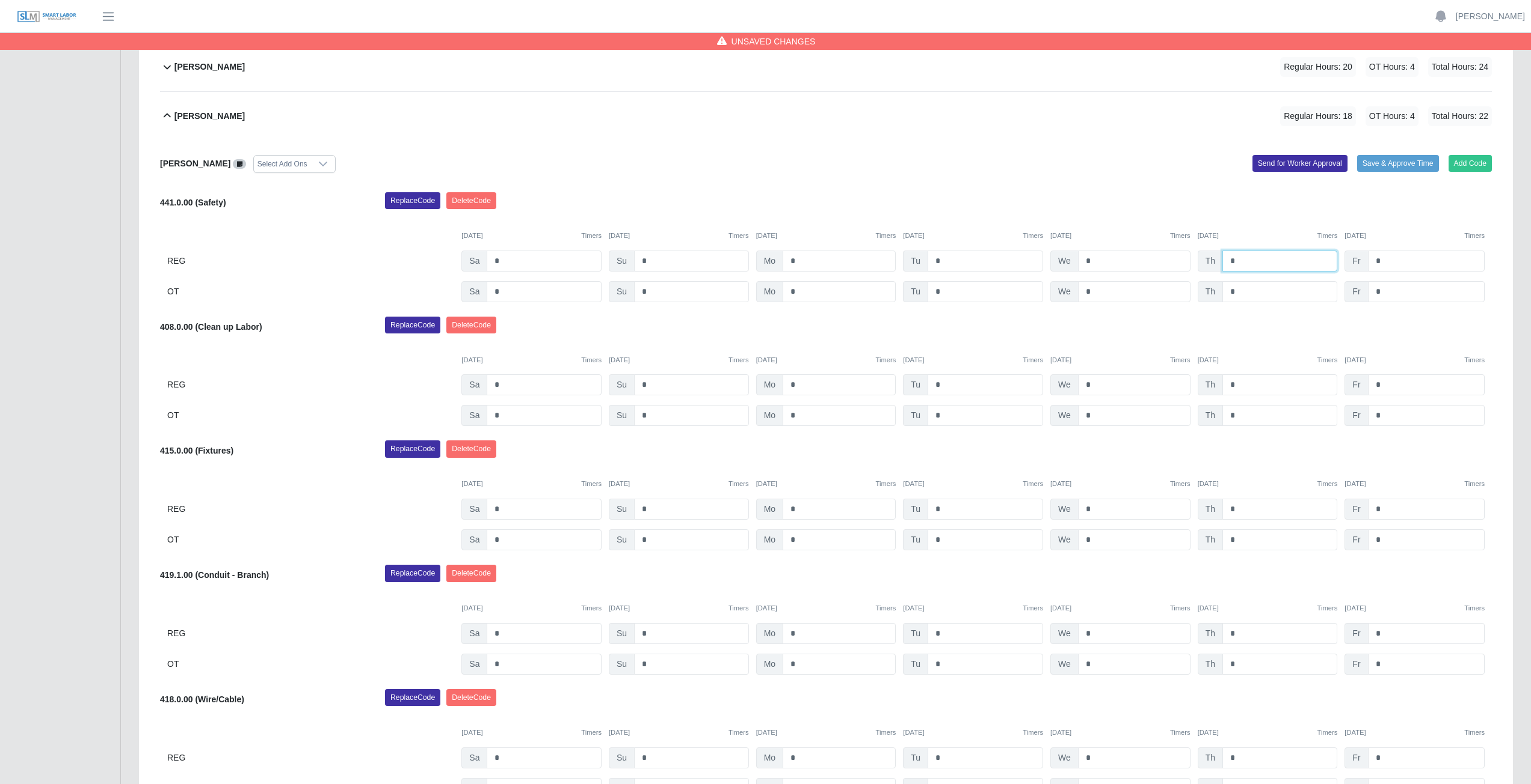
click at [1242, 261] on input "*" at bounding box center [1279, 261] width 115 height 21
type input "*"
click at [1387, 261] on input "*" at bounding box center [1425, 261] width 116 height 21
type input "*"
click at [1240, 384] on input "*" at bounding box center [1279, 385] width 115 height 21
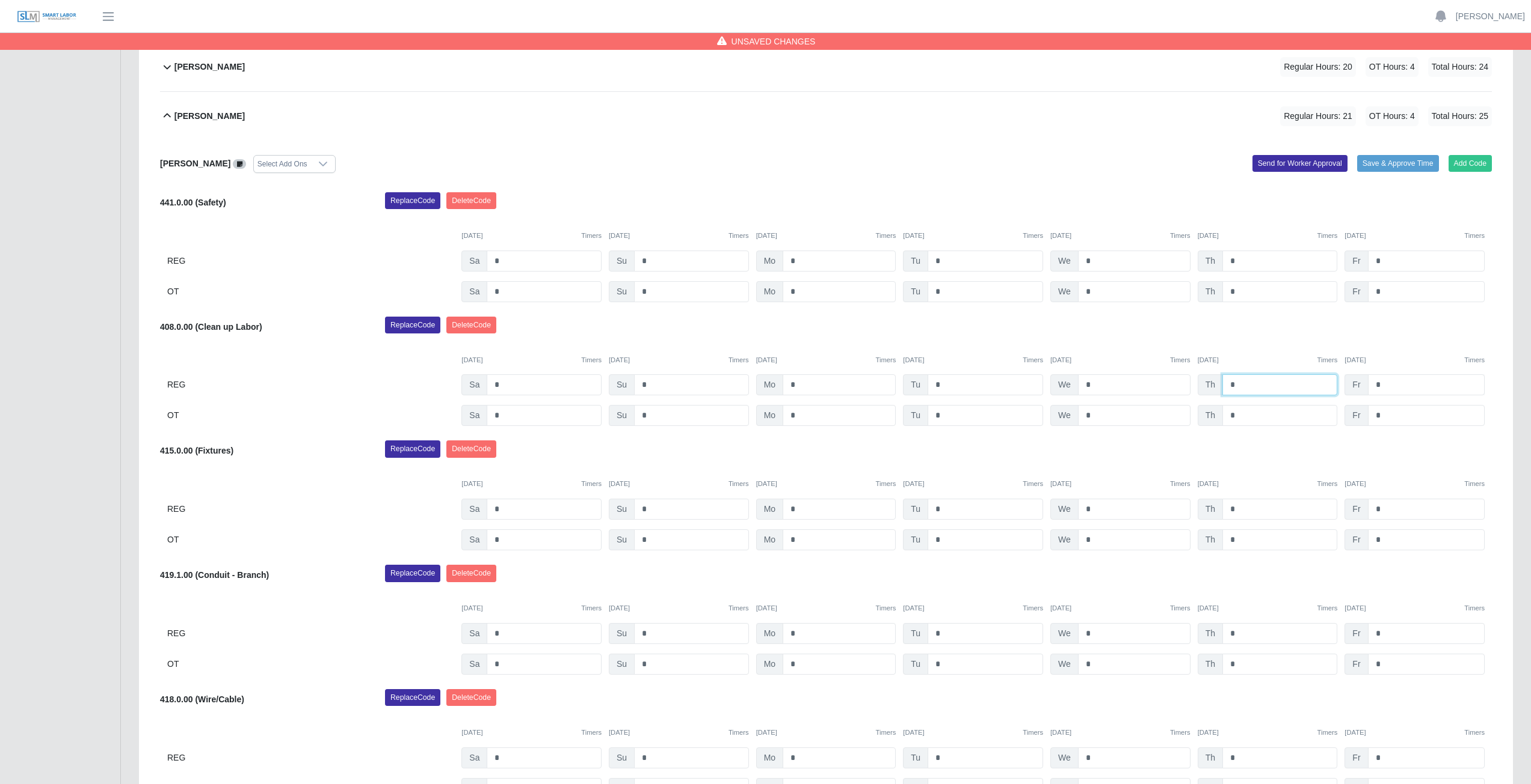
type input "*"
click at [1388, 385] on input "*" at bounding box center [1425, 385] width 116 height 21
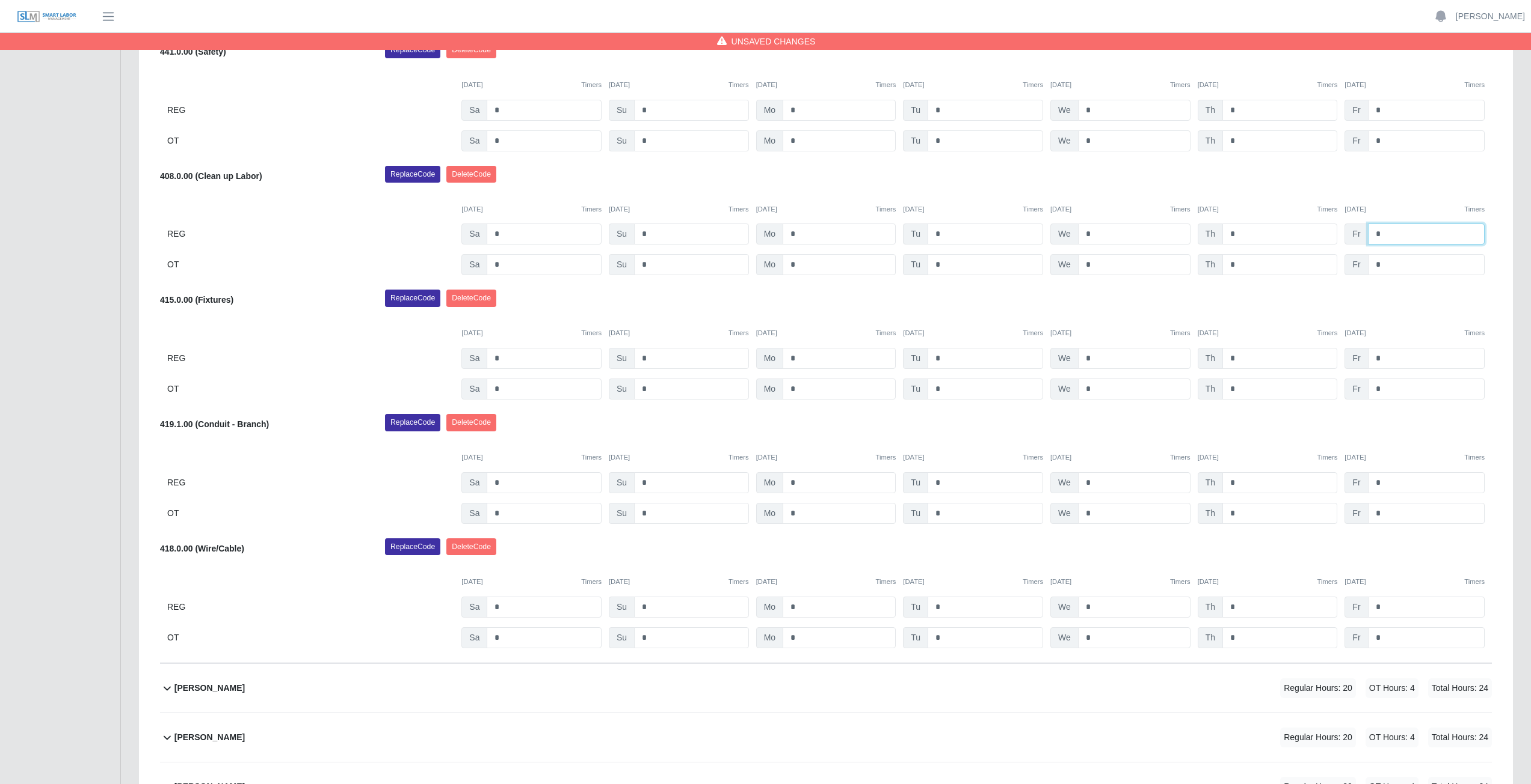
scroll to position [541, 0]
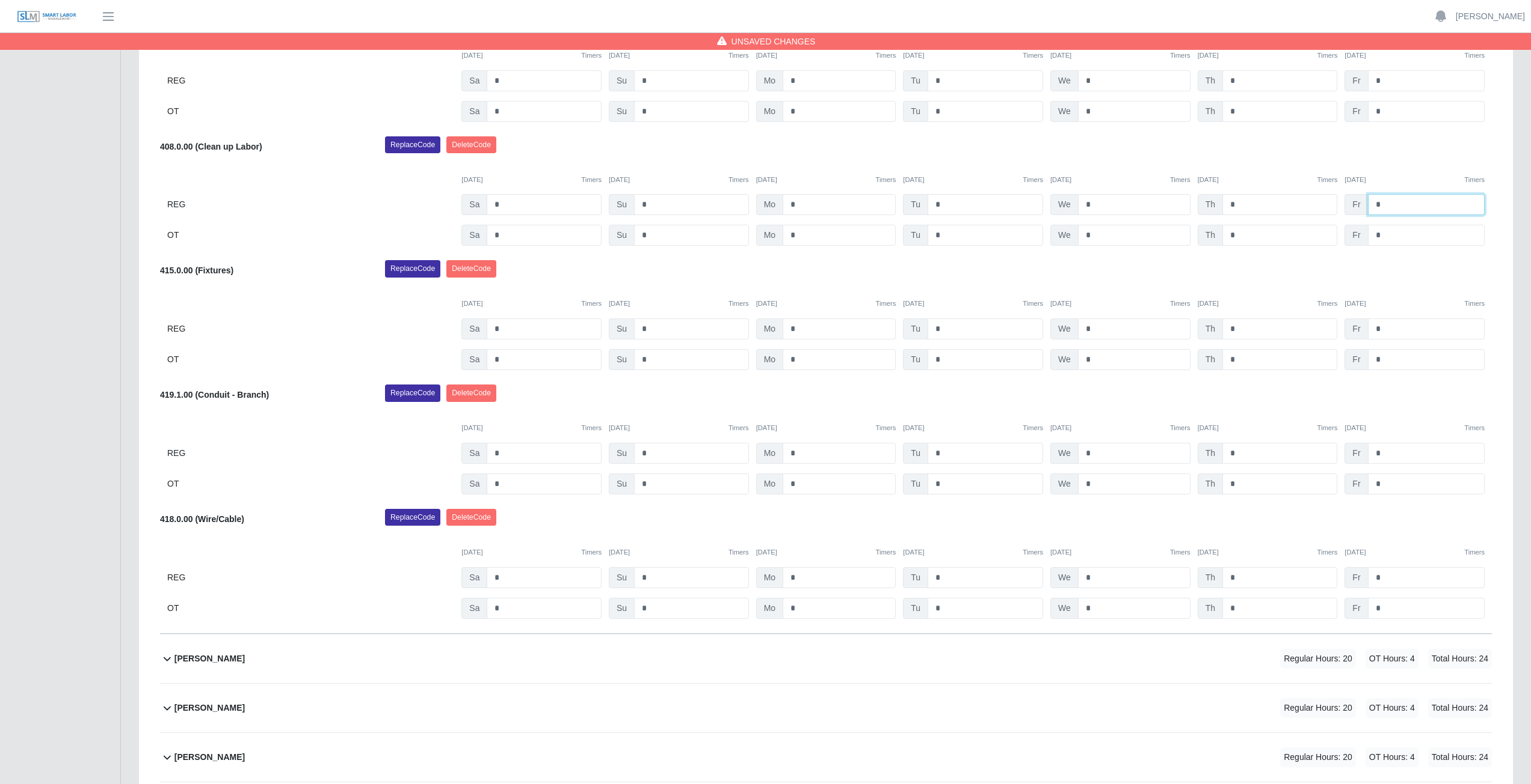
type input "*"
click at [1098, 455] on input "*" at bounding box center [1134, 453] width 112 height 21
type input "*"
click at [1095, 482] on input "*" at bounding box center [1134, 485] width 112 height 21
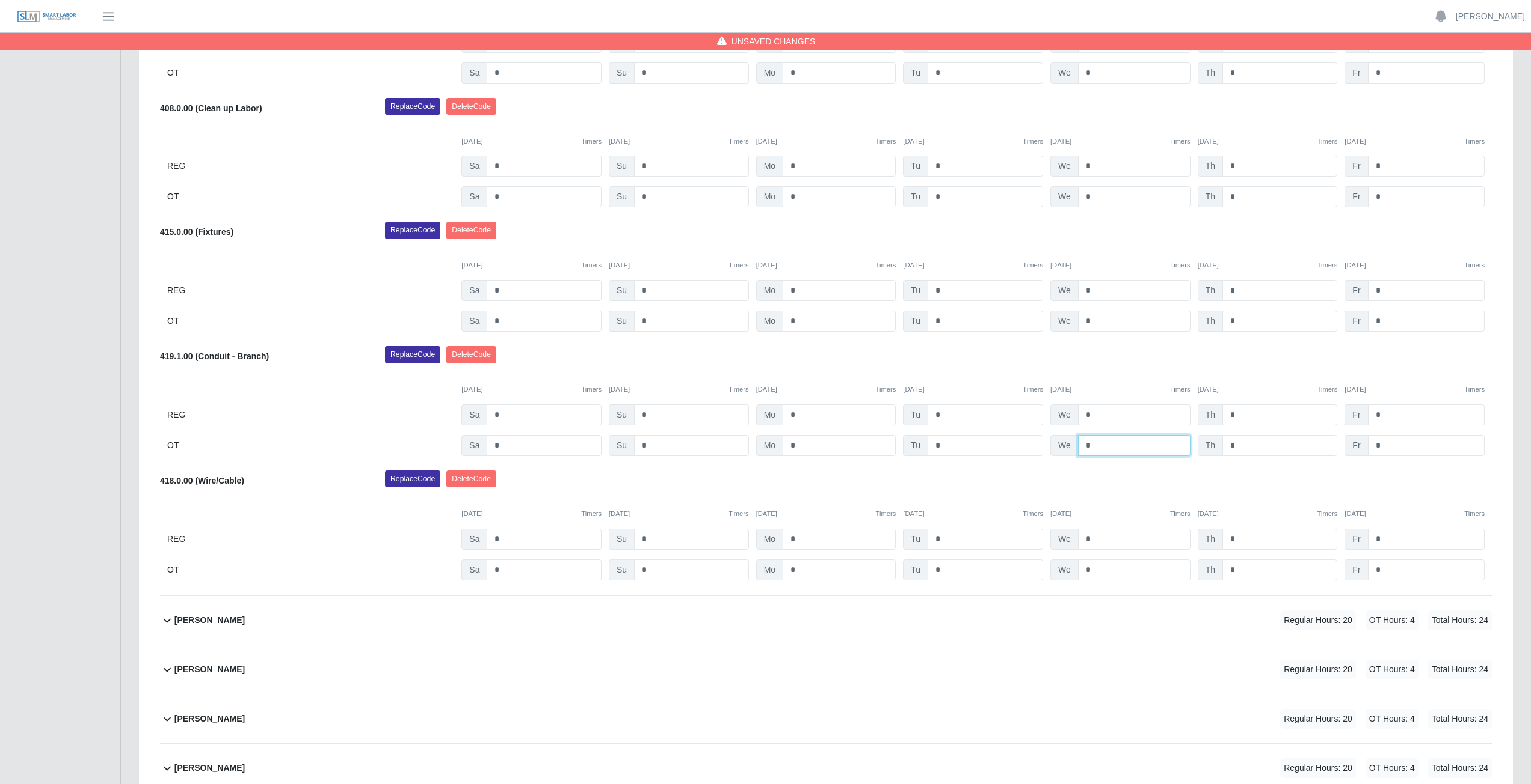
scroll to position [601, 0]
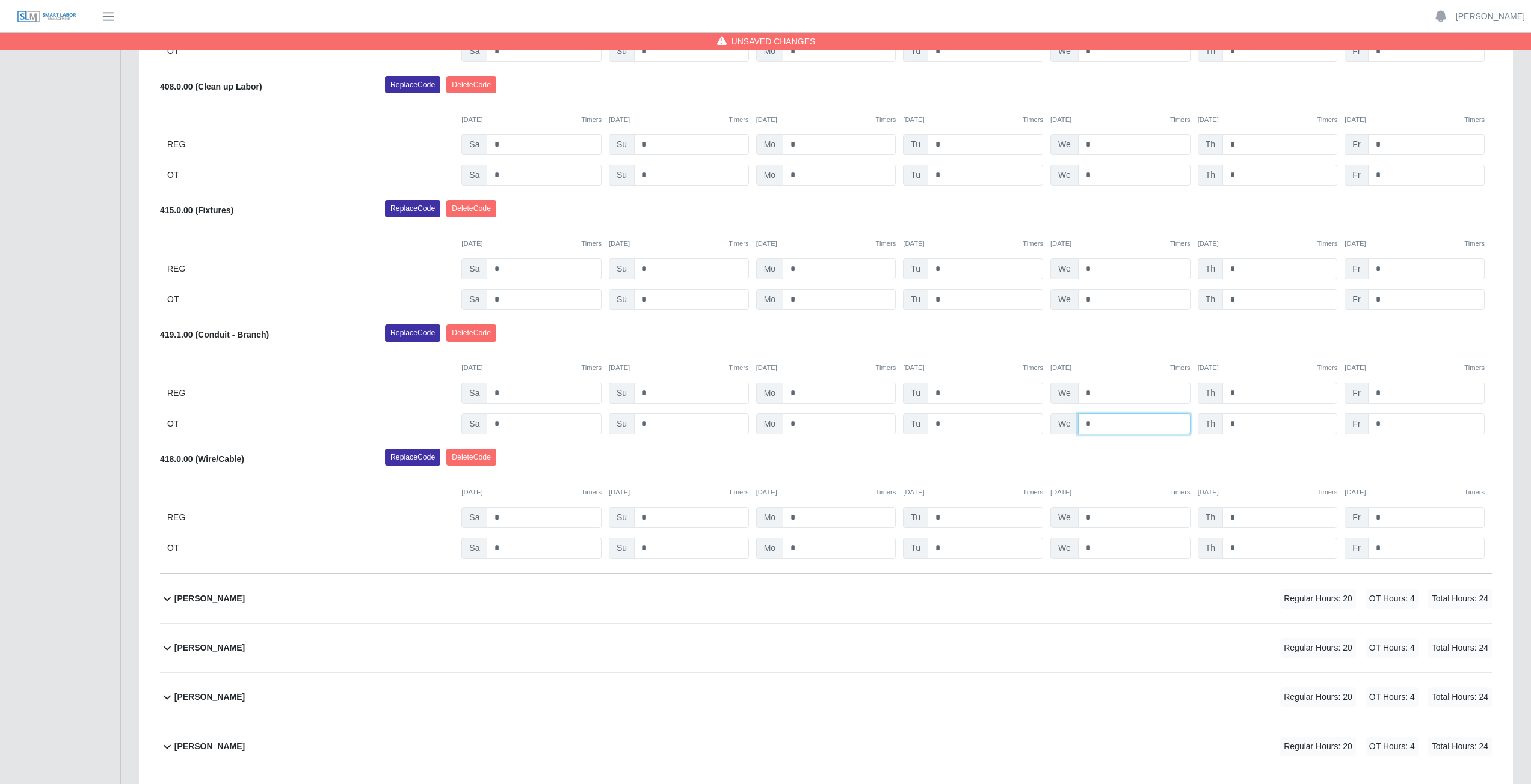
type input "*"
click at [1126, 353] on div "09/27/2025 Timers 09/28/2025 Timers 09/29/2025 Timers 09/30/2025 Timers 10/01/2…" at bounding box center [826, 361] width 1331 height 25
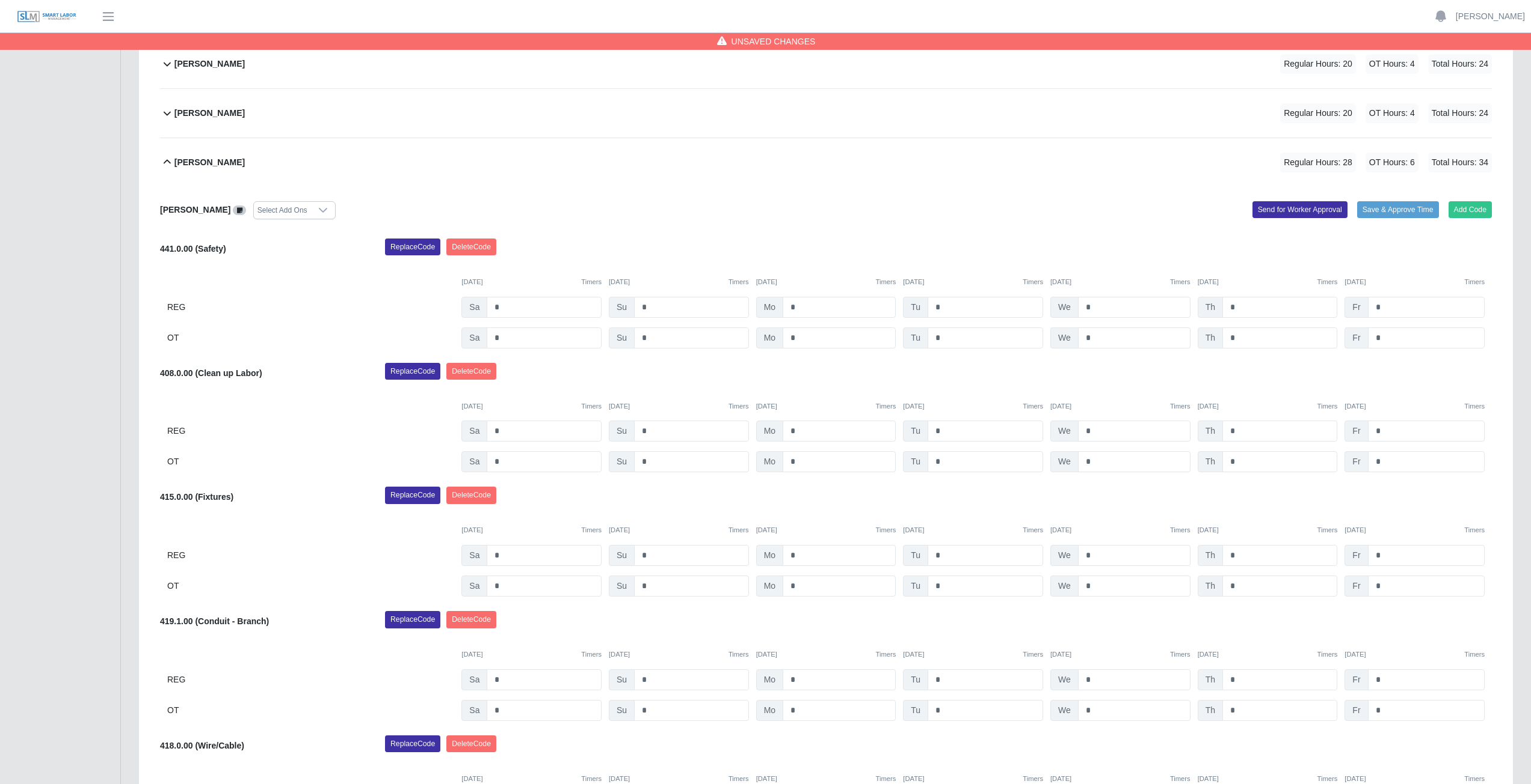
scroll to position [301, 0]
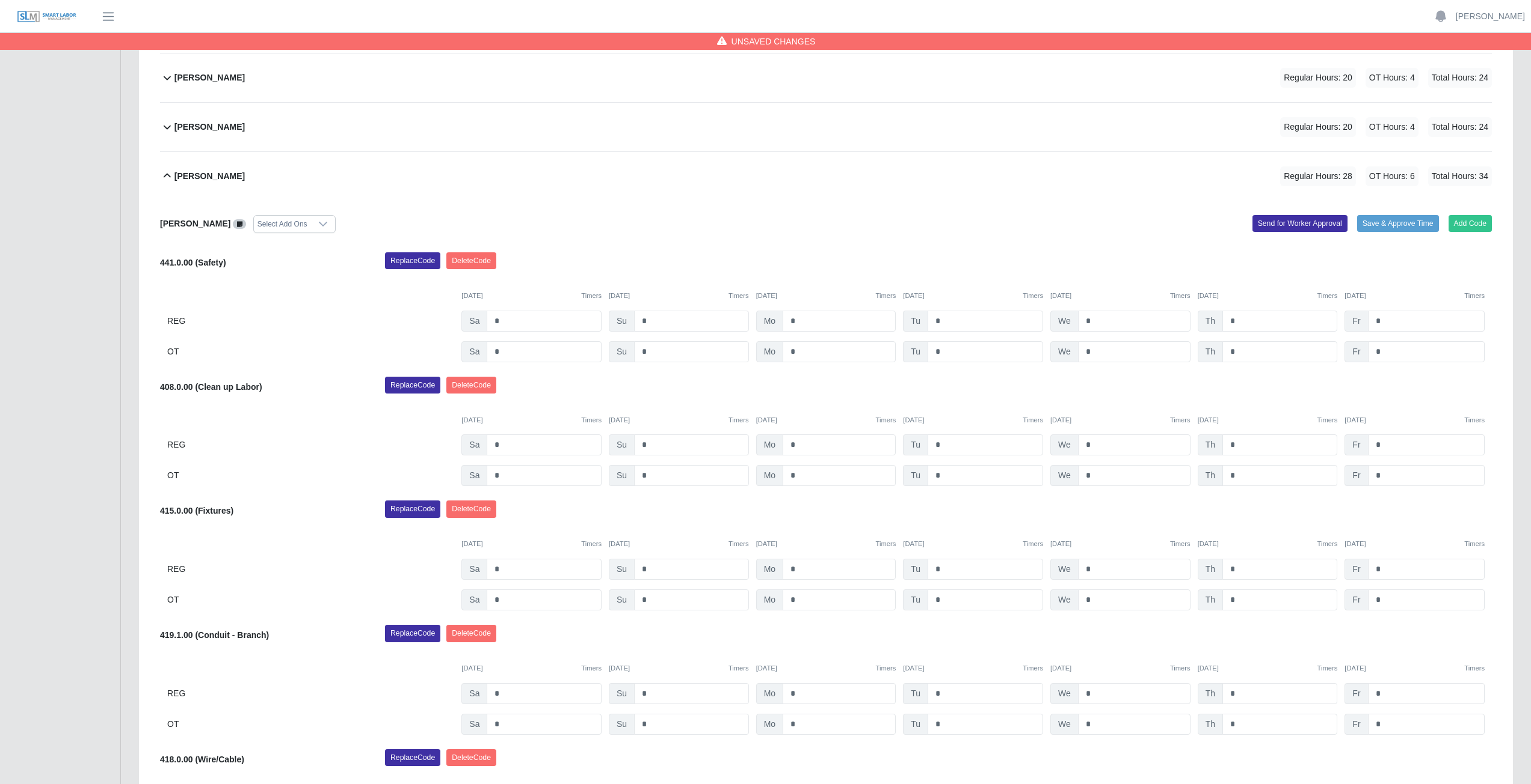
click at [167, 174] on icon at bounding box center [167, 176] width 7 height 4
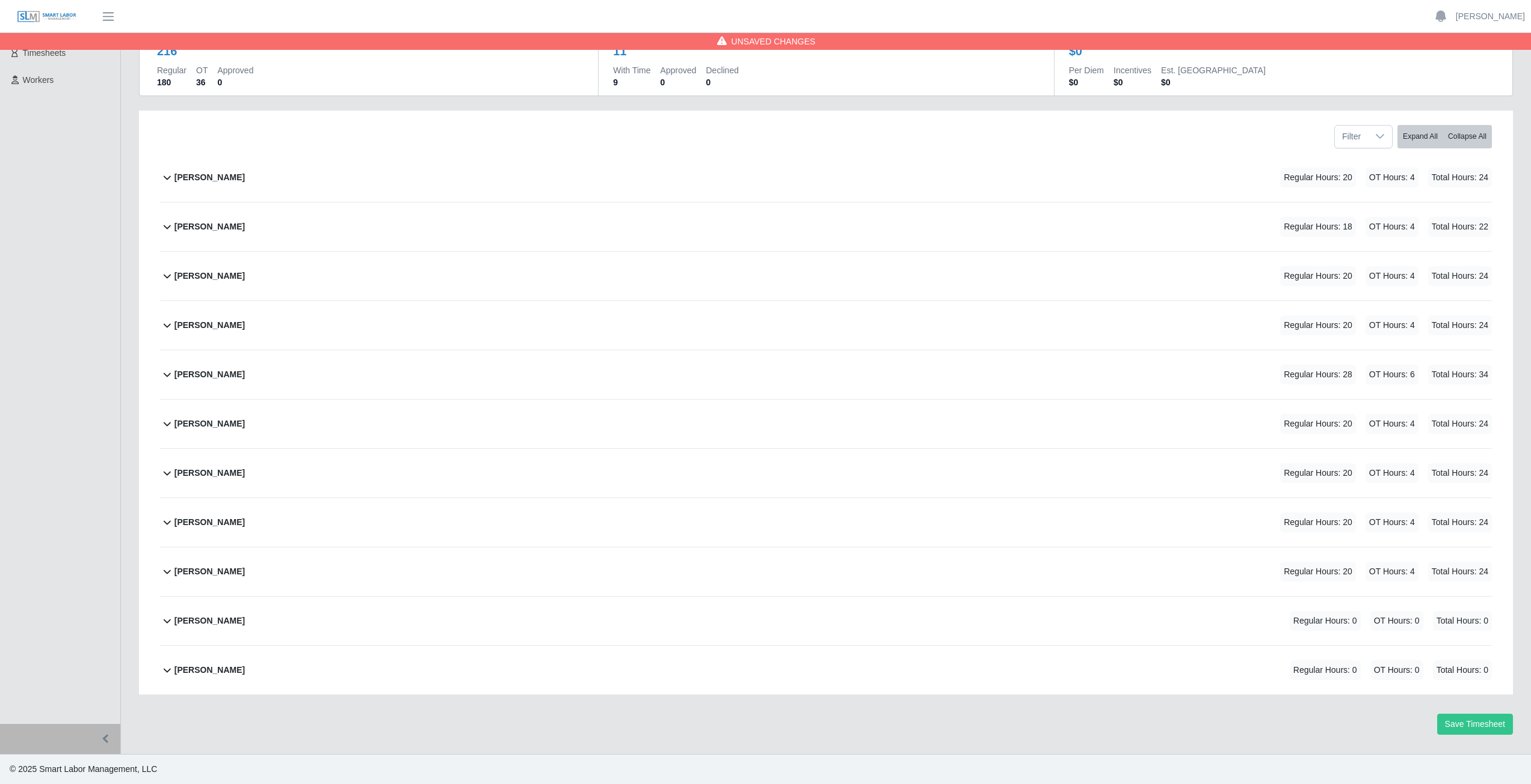
scroll to position [102, 0]
click at [163, 426] on icon at bounding box center [167, 423] width 14 height 14
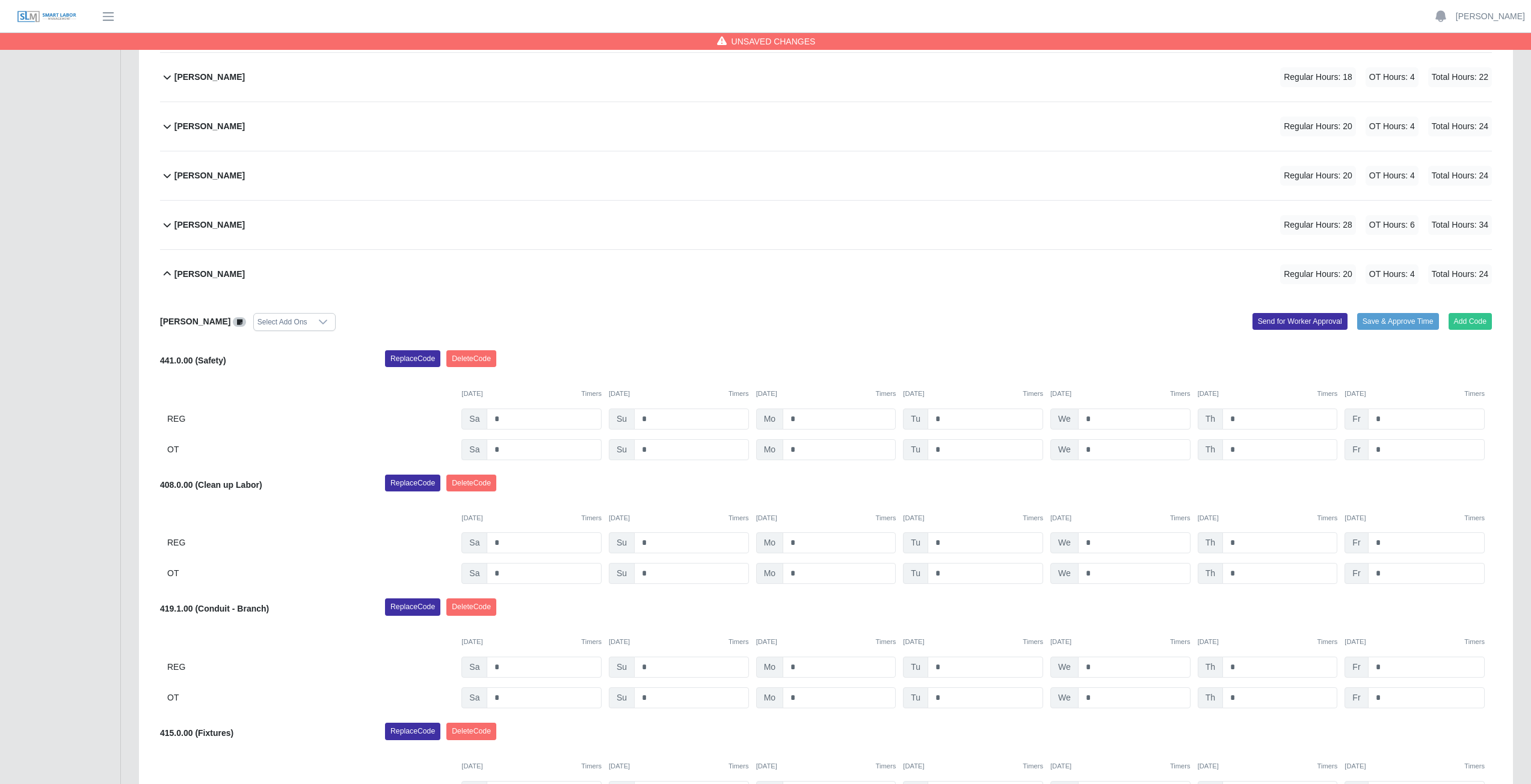
scroll to position [235, 0]
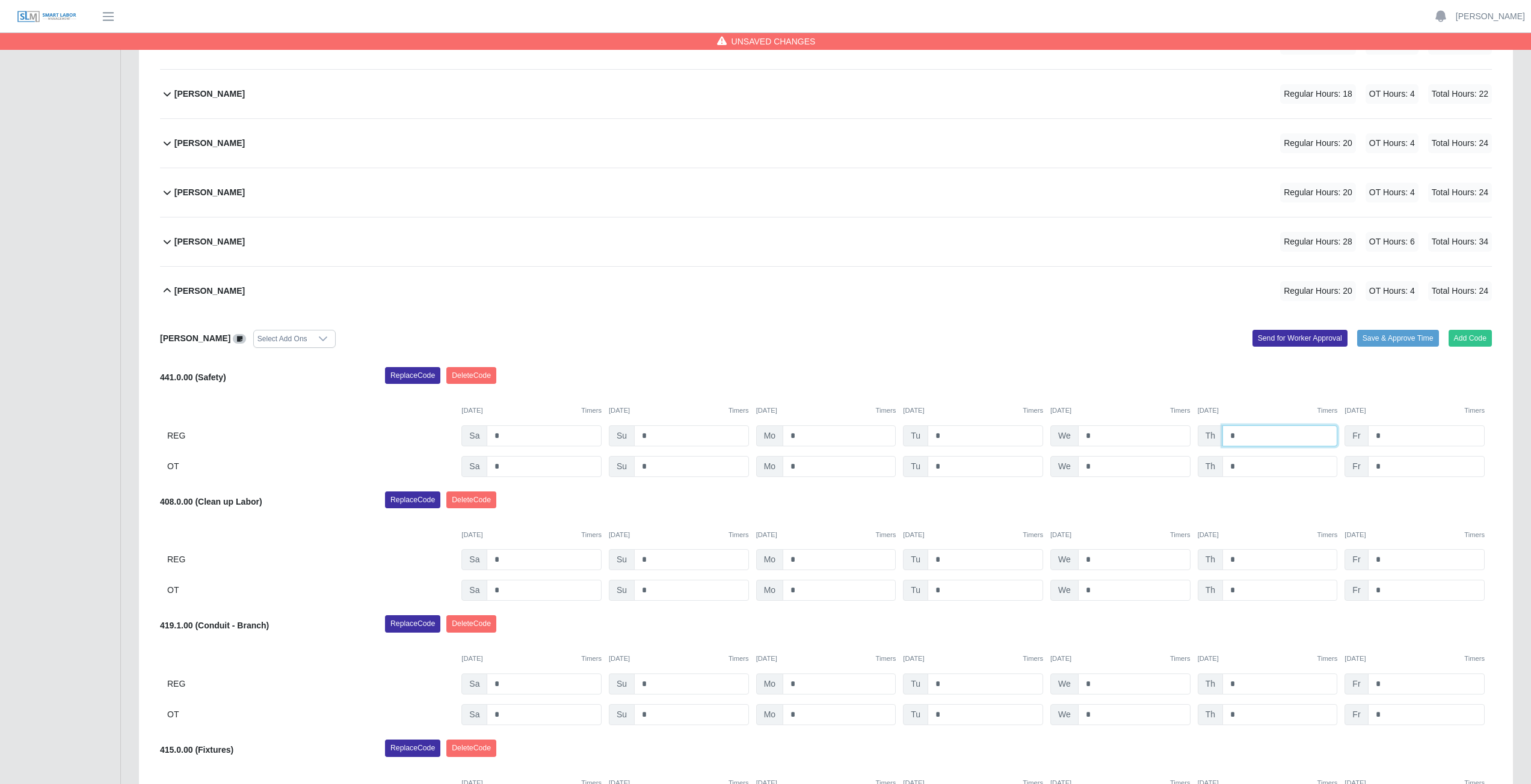
click at [1240, 437] on input "*" at bounding box center [1279, 436] width 115 height 21
type input "*"
click at [1091, 432] on input "*" at bounding box center [1134, 436] width 112 height 21
type input "*"
click at [943, 436] on input "*" at bounding box center [985, 436] width 115 height 21
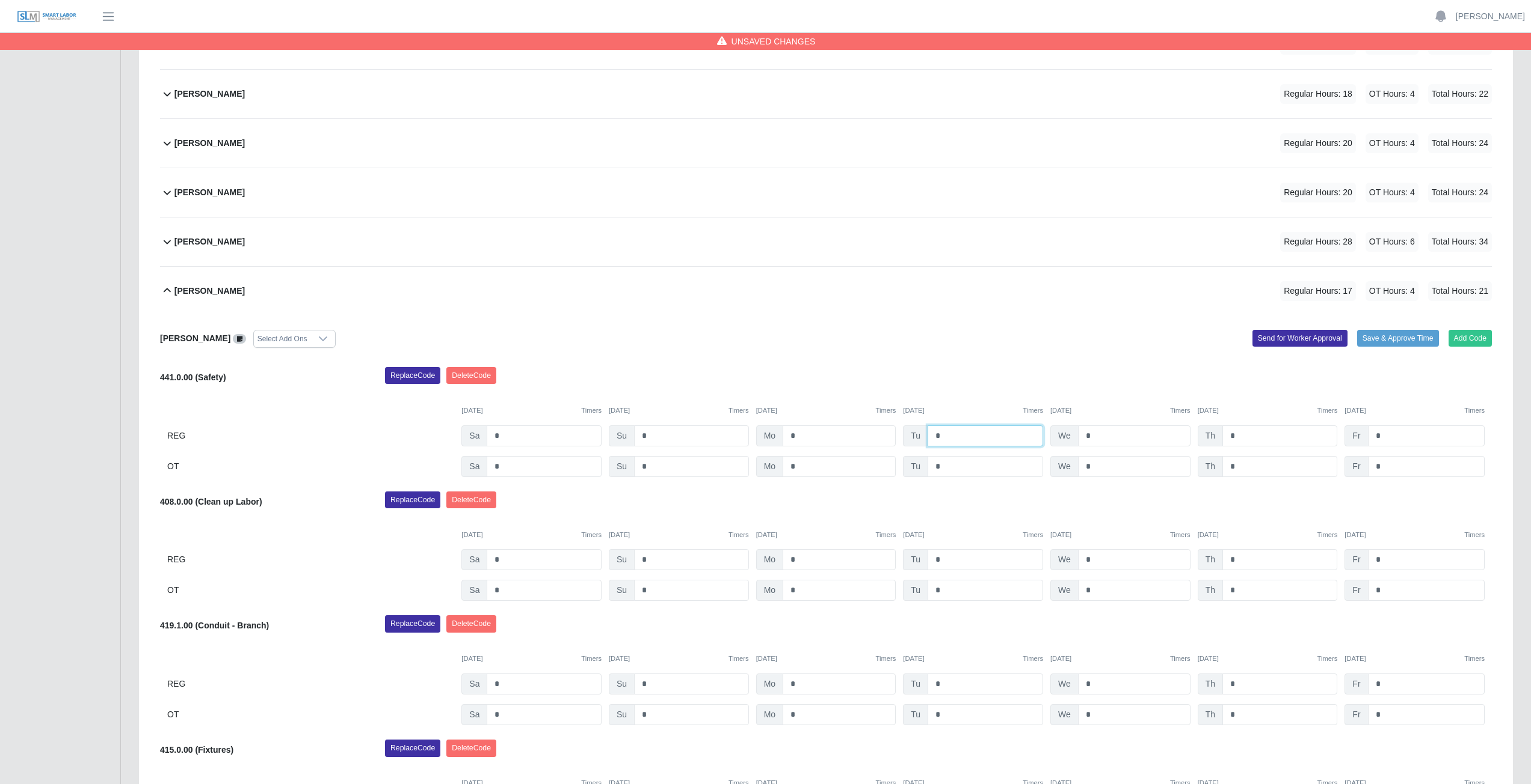
type input "*"
click at [945, 562] on input "*" at bounding box center [985, 560] width 115 height 21
type input "*"
click at [1092, 558] on input "*" at bounding box center [1134, 560] width 112 height 21
type input "*"
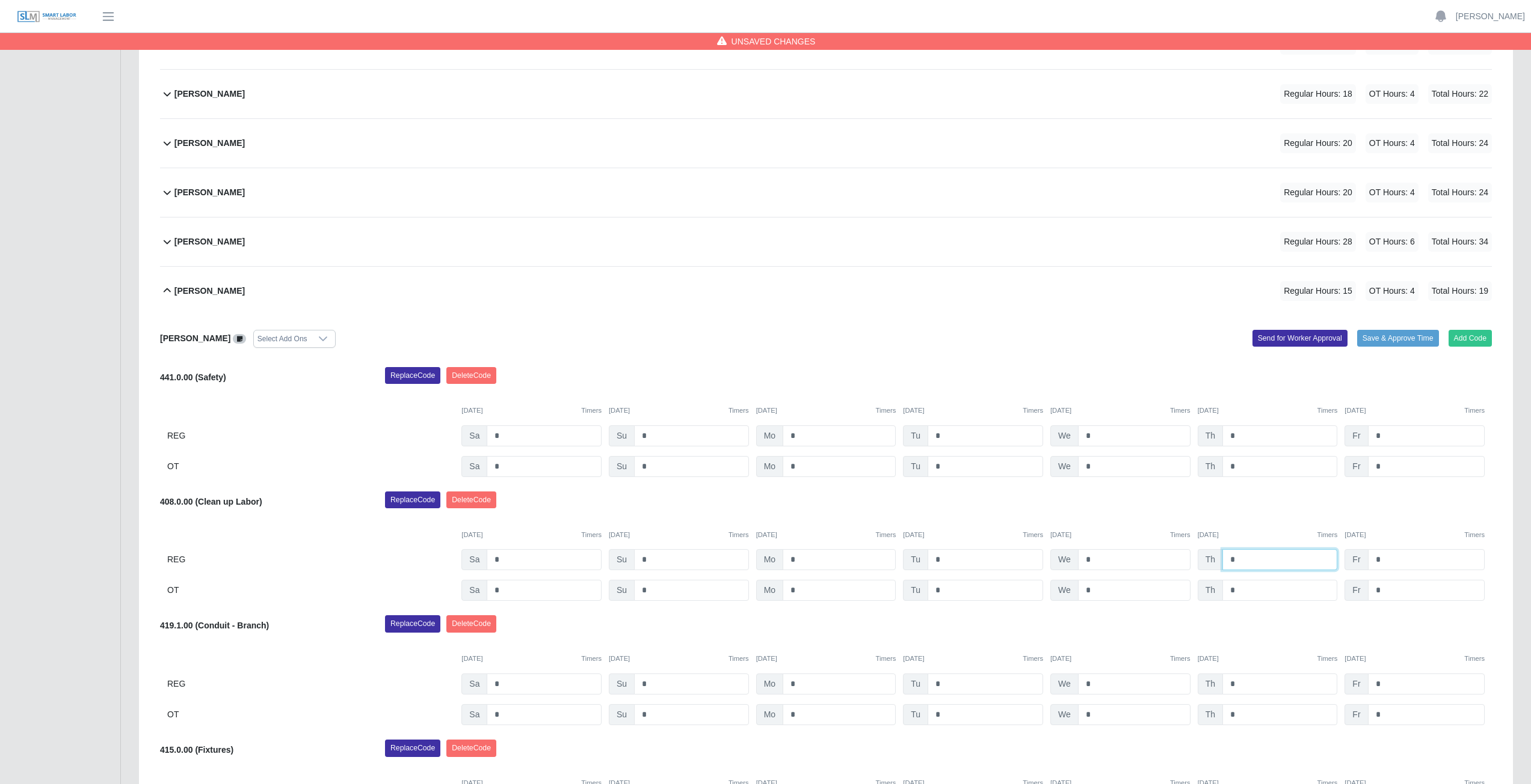
click at [1237, 559] on input "*" at bounding box center [1279, 560] width 115 height 21
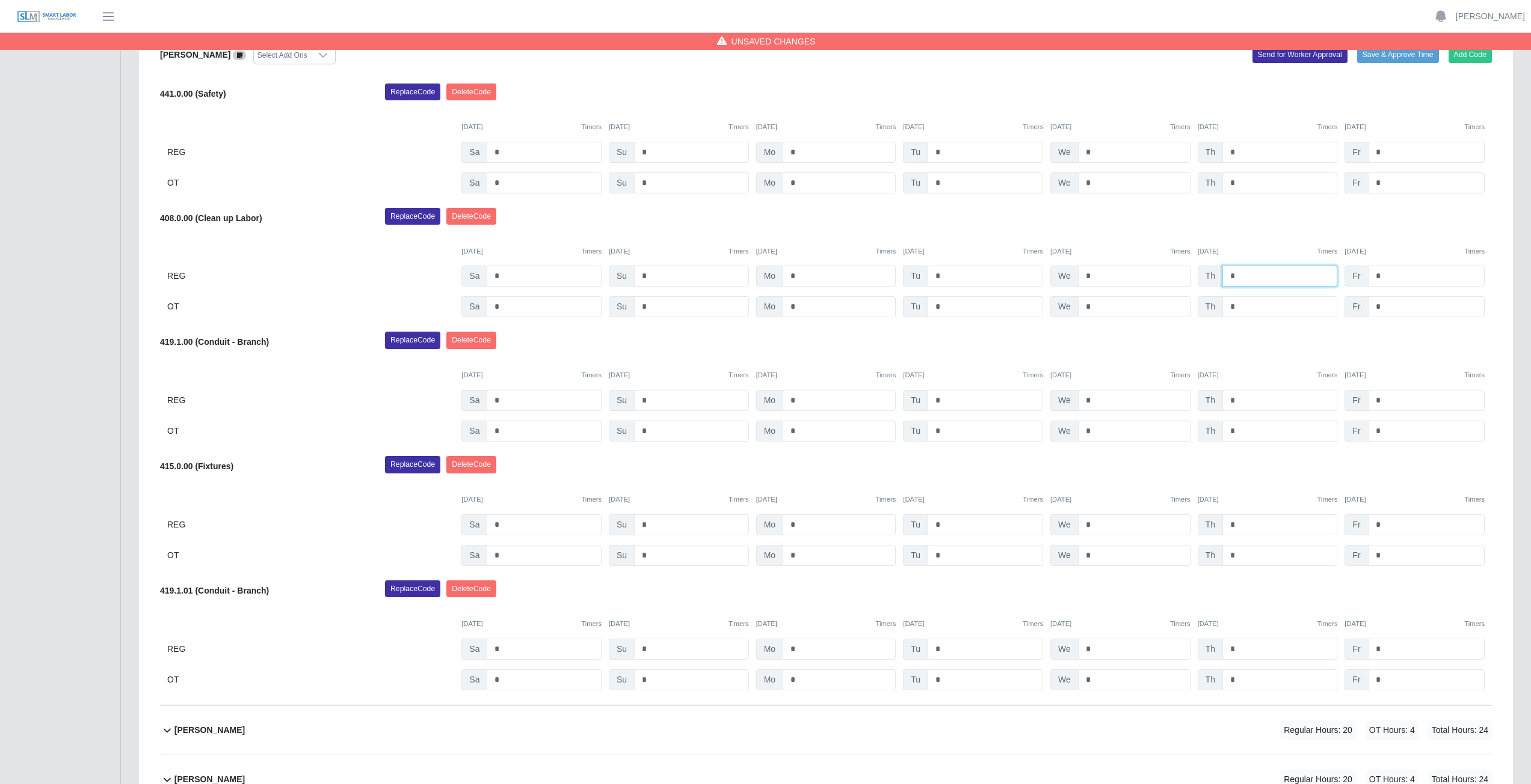
scroll to position [596, 0]
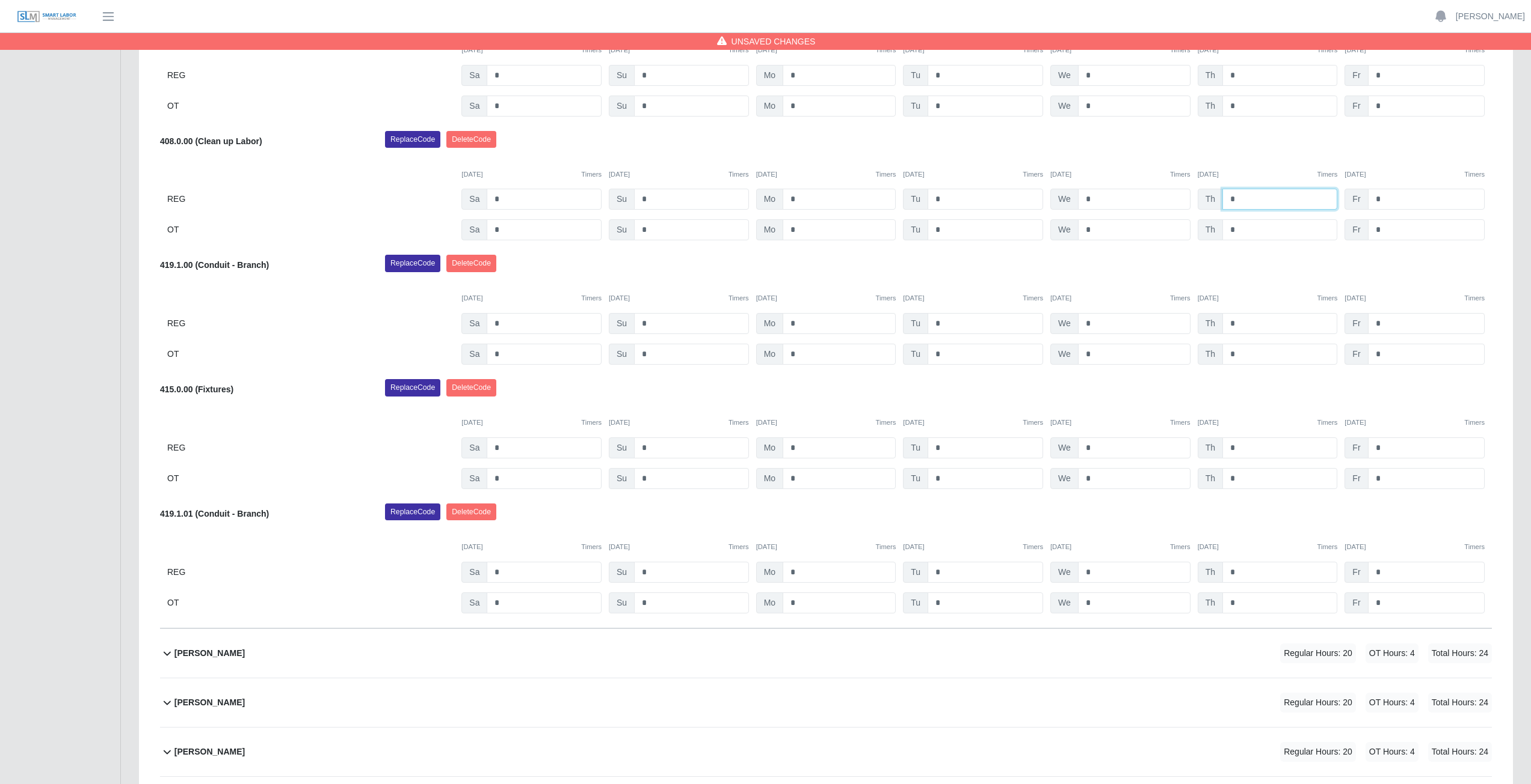
type input "*"
click at [943, 446] on input "*" at bounding box center [985, 448] width 115 height 21
type input "*"
click at [935, 482] on input "*" at bounding box center [985, 479] width 115 height 21
click at [944, 478] on input "*" at bounding box center [985, 479] width 115 height 21
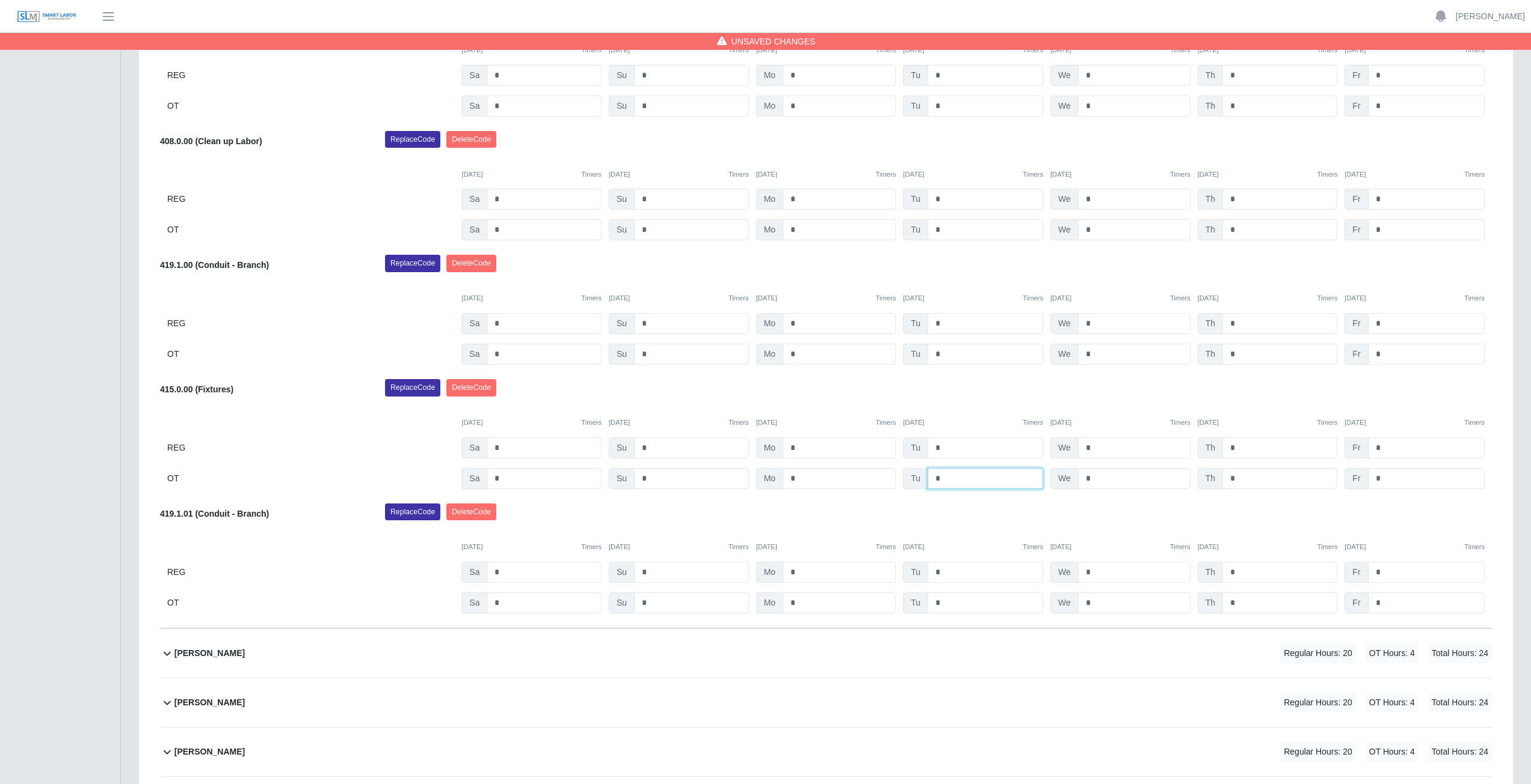
type input "*"
click at [969, 518] on div "Replace Code Delete Code" at bounding box center [938, 515] width 1124 height 24
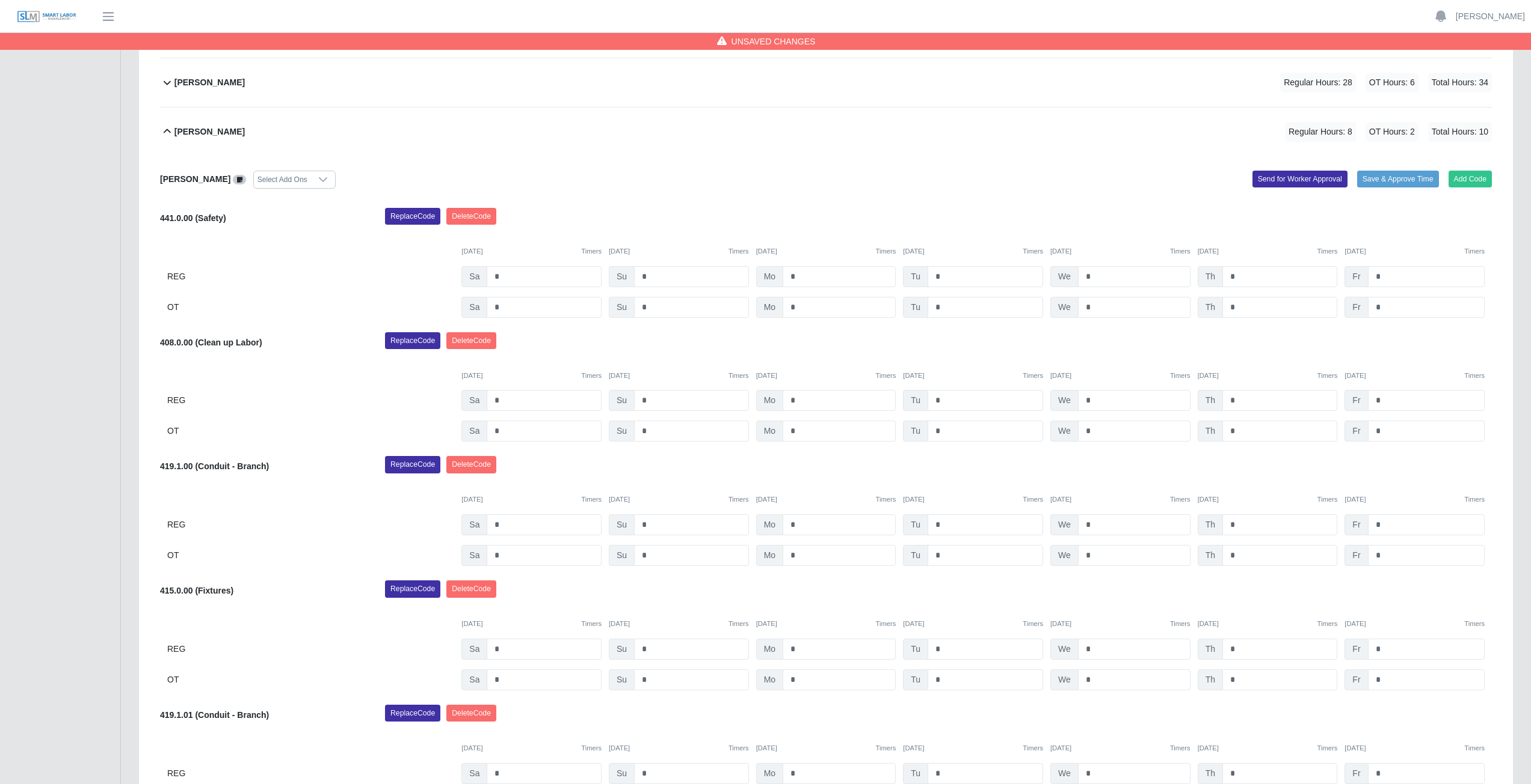
scroll to position [235, 0]
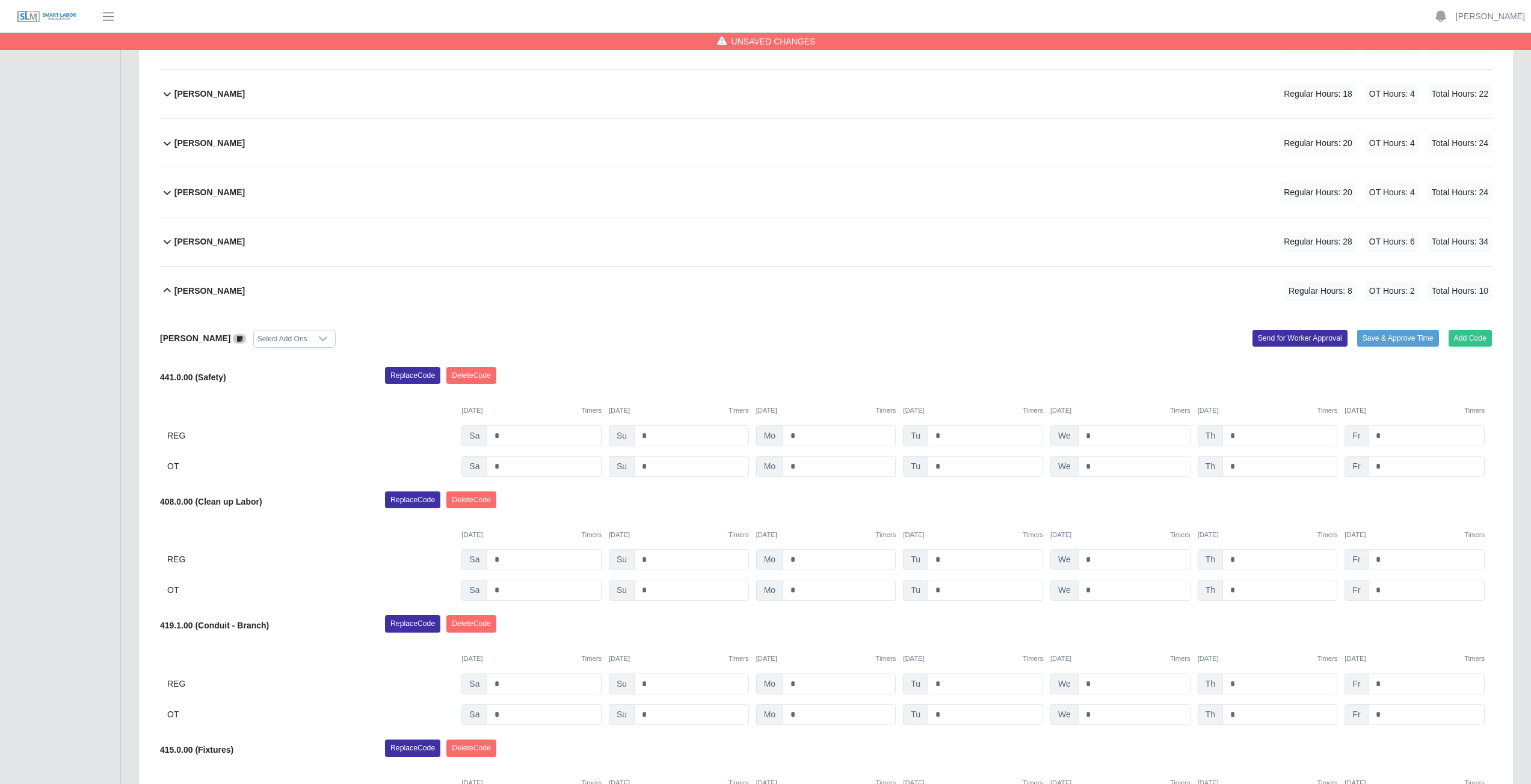
click at [166, 289] on icon at bounding box center [167, 290] width 7 height 4
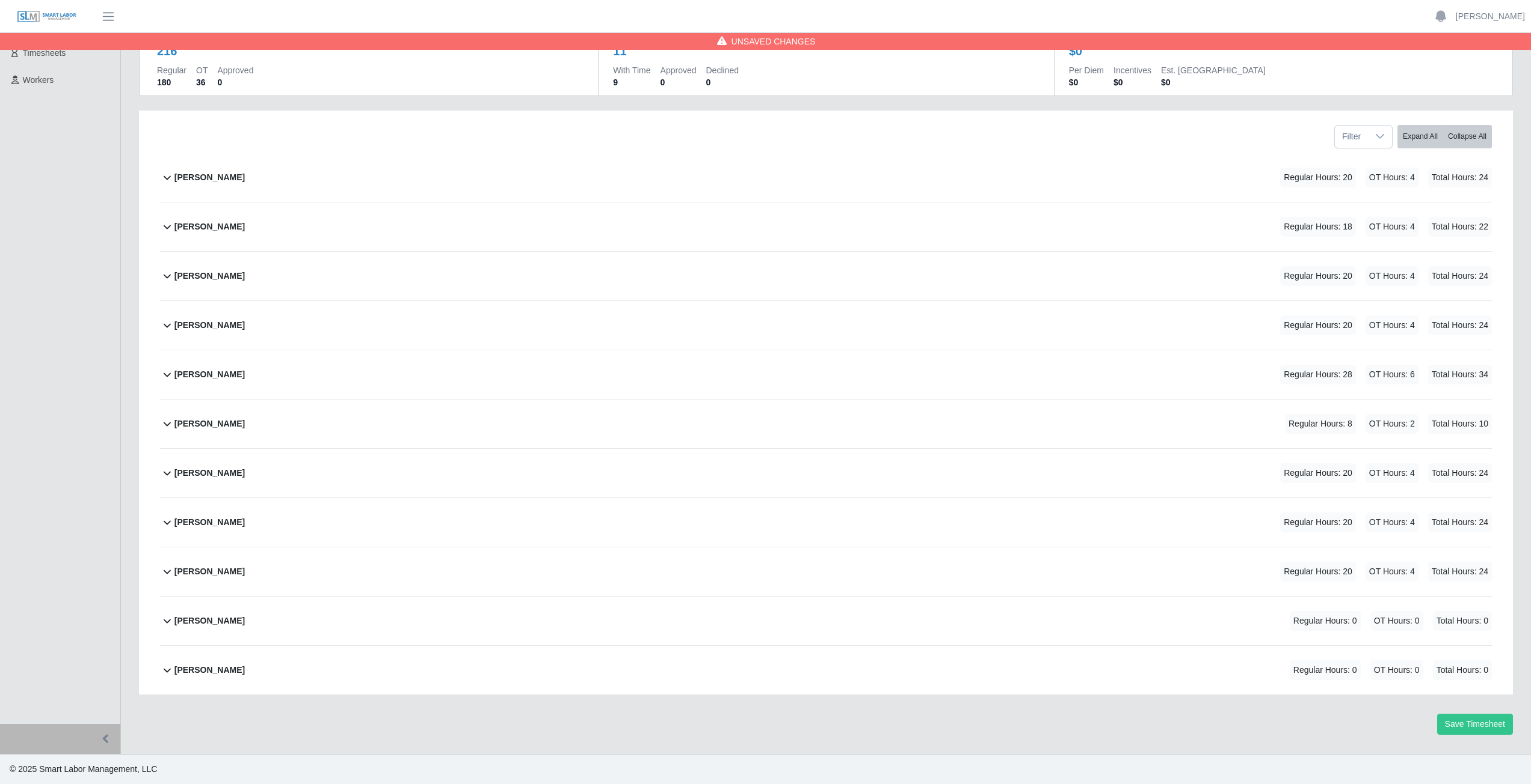
scroll to position [102, 0]
click at [166, 476] on icon at bounding box center [167, 472] width 14 height 14
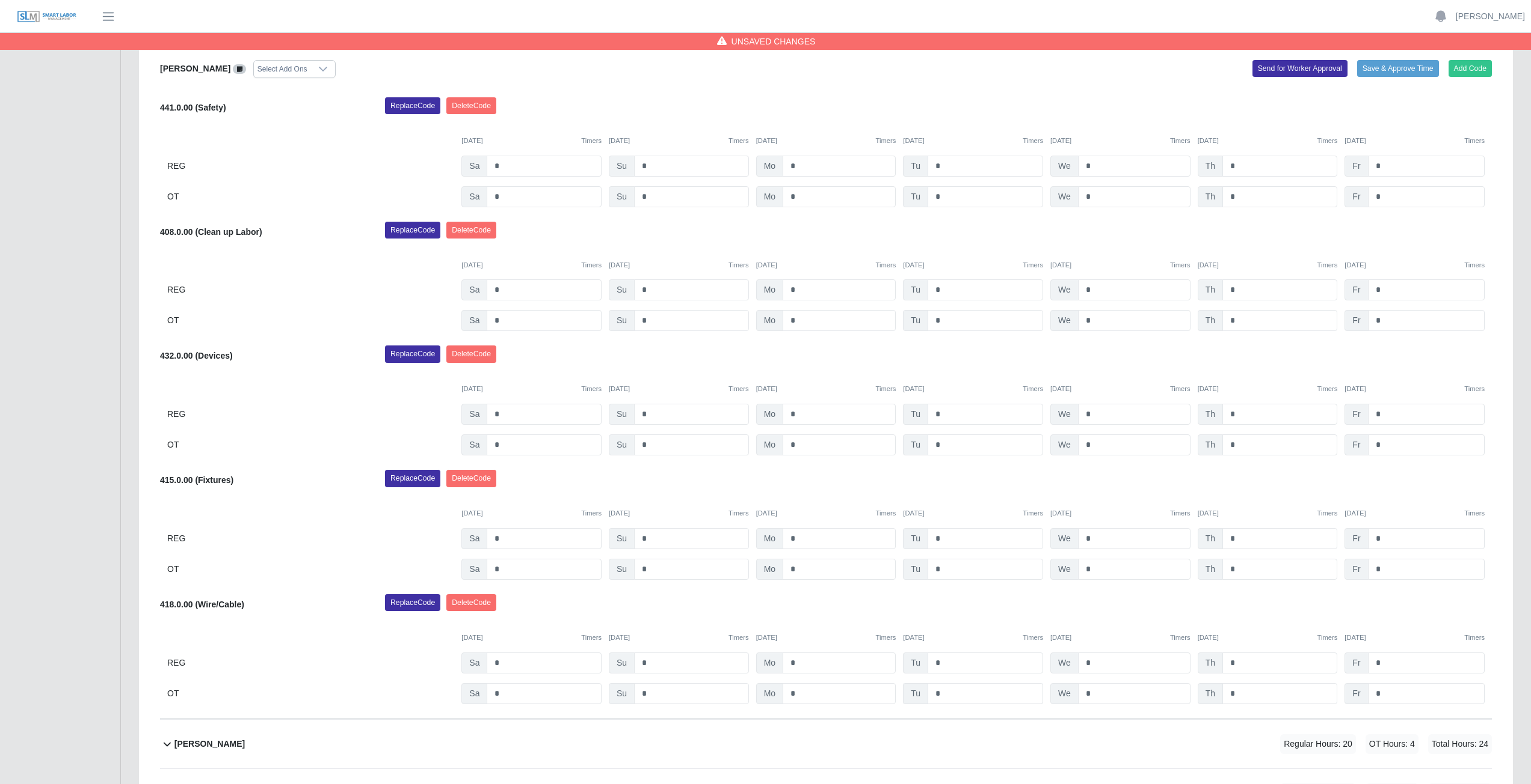
scroll to position [536, 0]
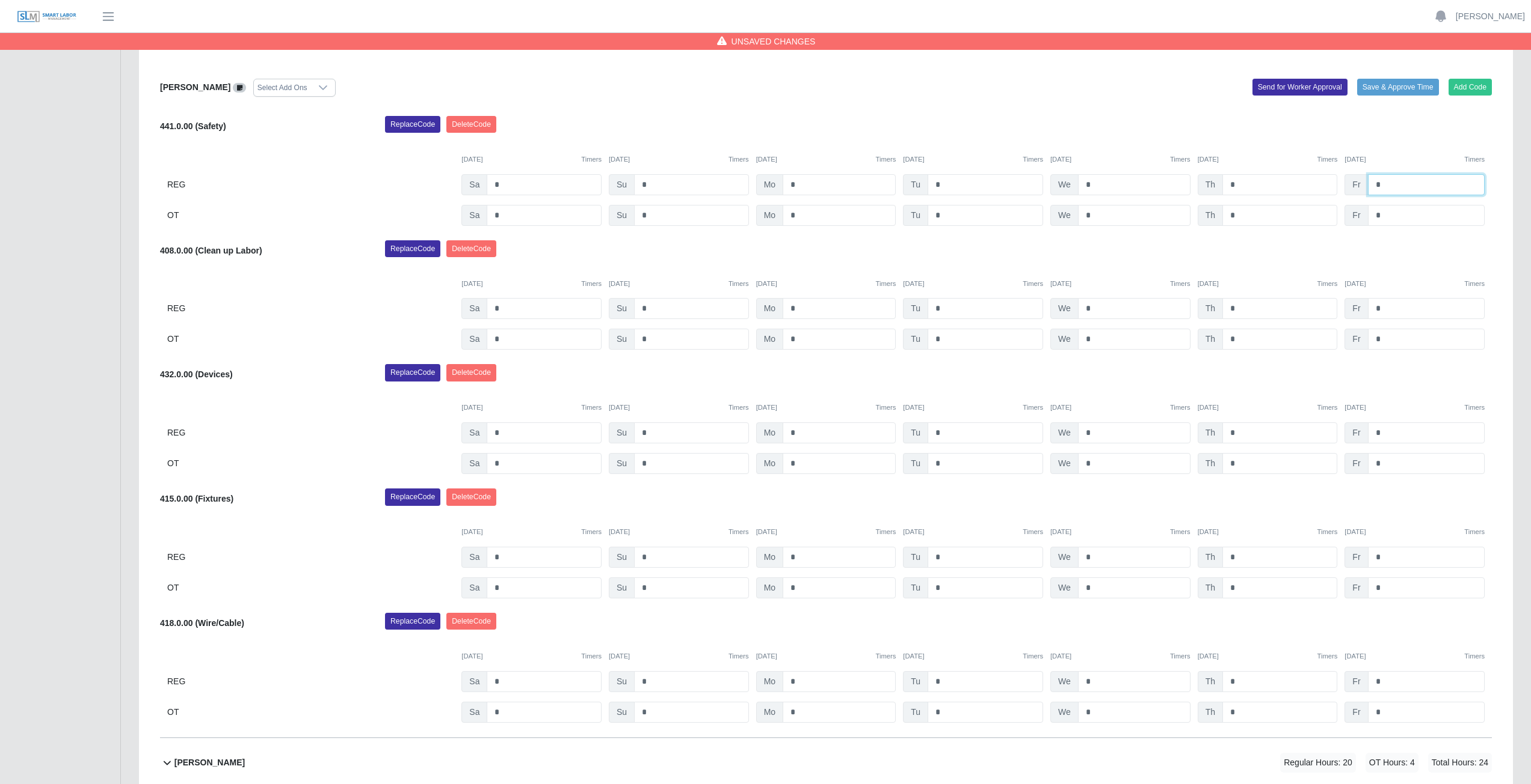
click at [1383, 183] on input "*" at bounding box center [1425, 185] width 116 height 21
type input "*"
click at [1386, 309] on input "*" at bounding box center [1425, 309] width 116 height 21
type input "*"
click at [1417, 245] on div "Replace Code Delete Code" at bounding box center [938, 252] width 1124 height 24
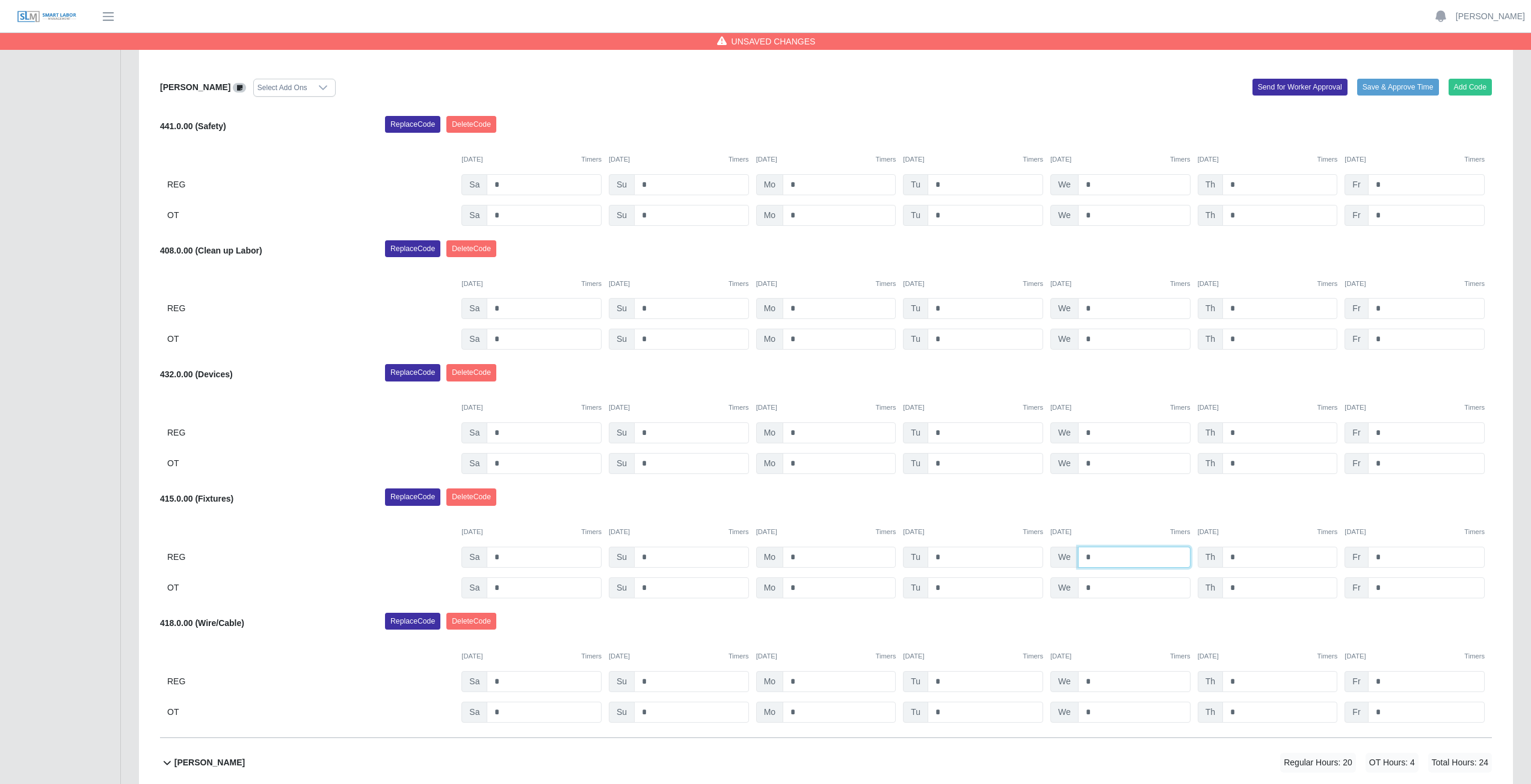
click at [1097, 558] on input "*" at bounding box center [1134, 557] width 112 height 21
type input "*"
click at [1099, 584] on input "*" at bounding box center [1134, 589] width 112 height 21
type input "*"
click at [1119, 511] on div "Replace Code Delete Code" at bounding box center [938, 500] width 1124 height 24
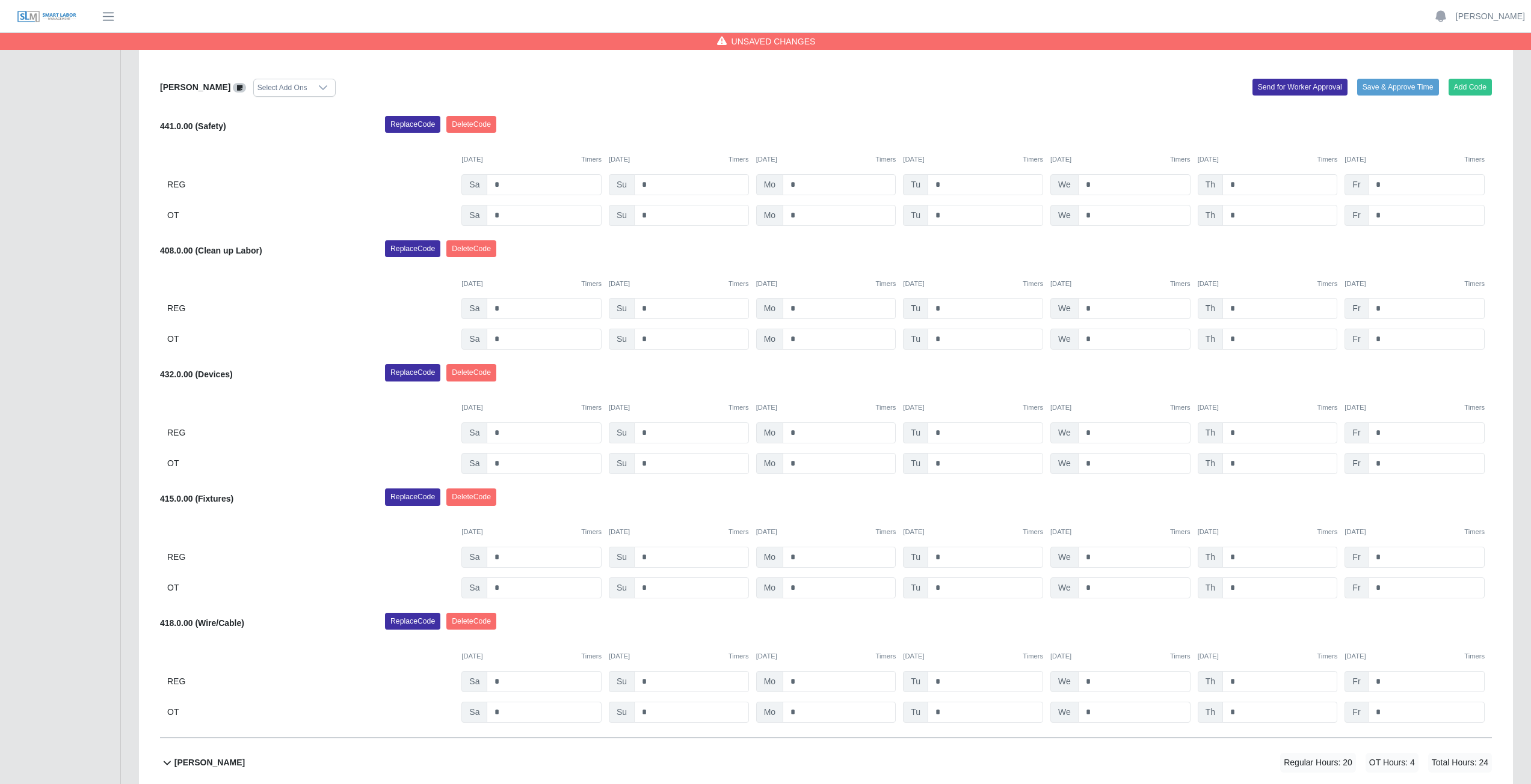
scroll to position [415, 0]
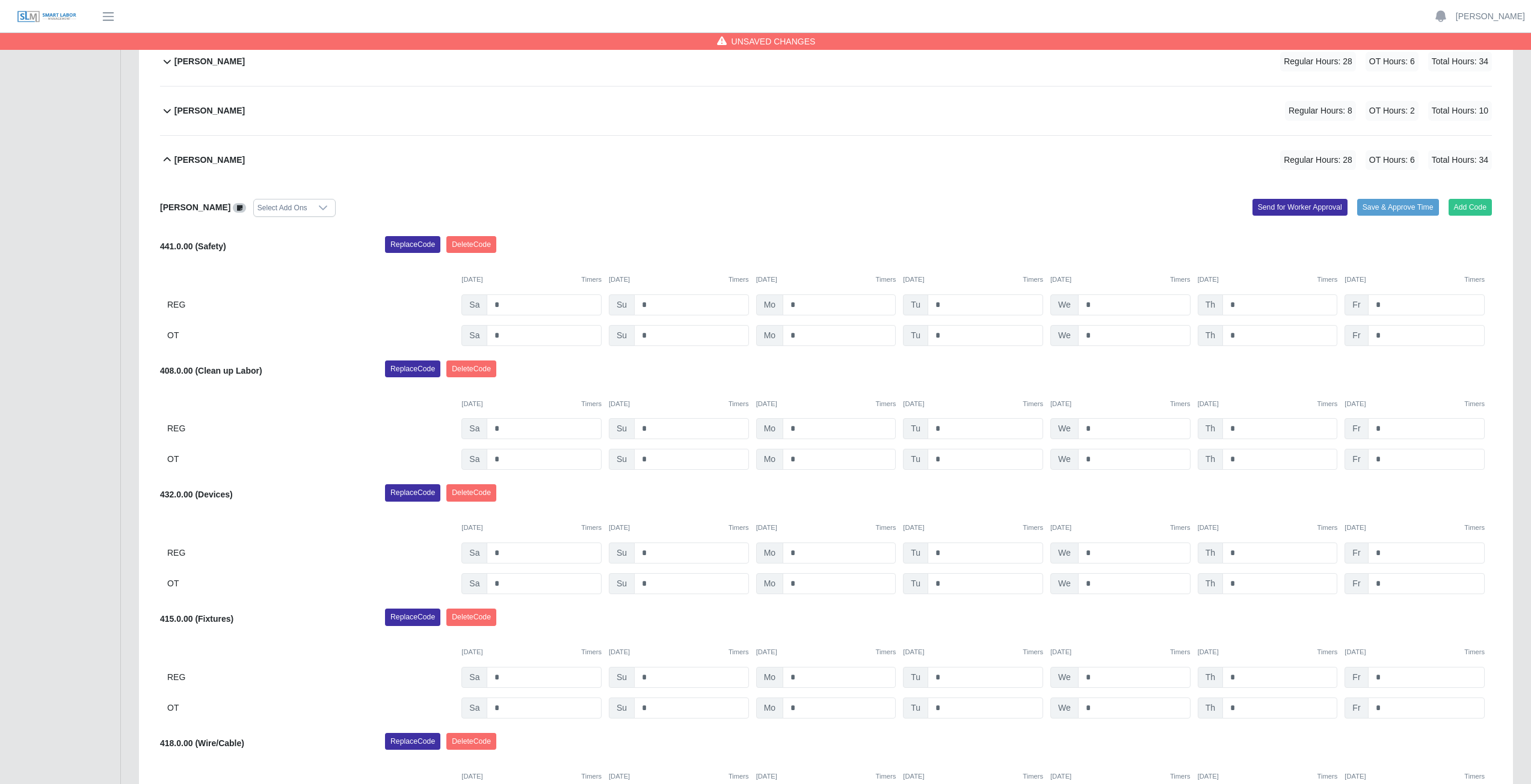
click at [167, 160] on icon at bounding box center [167, 159] width 14 height 14
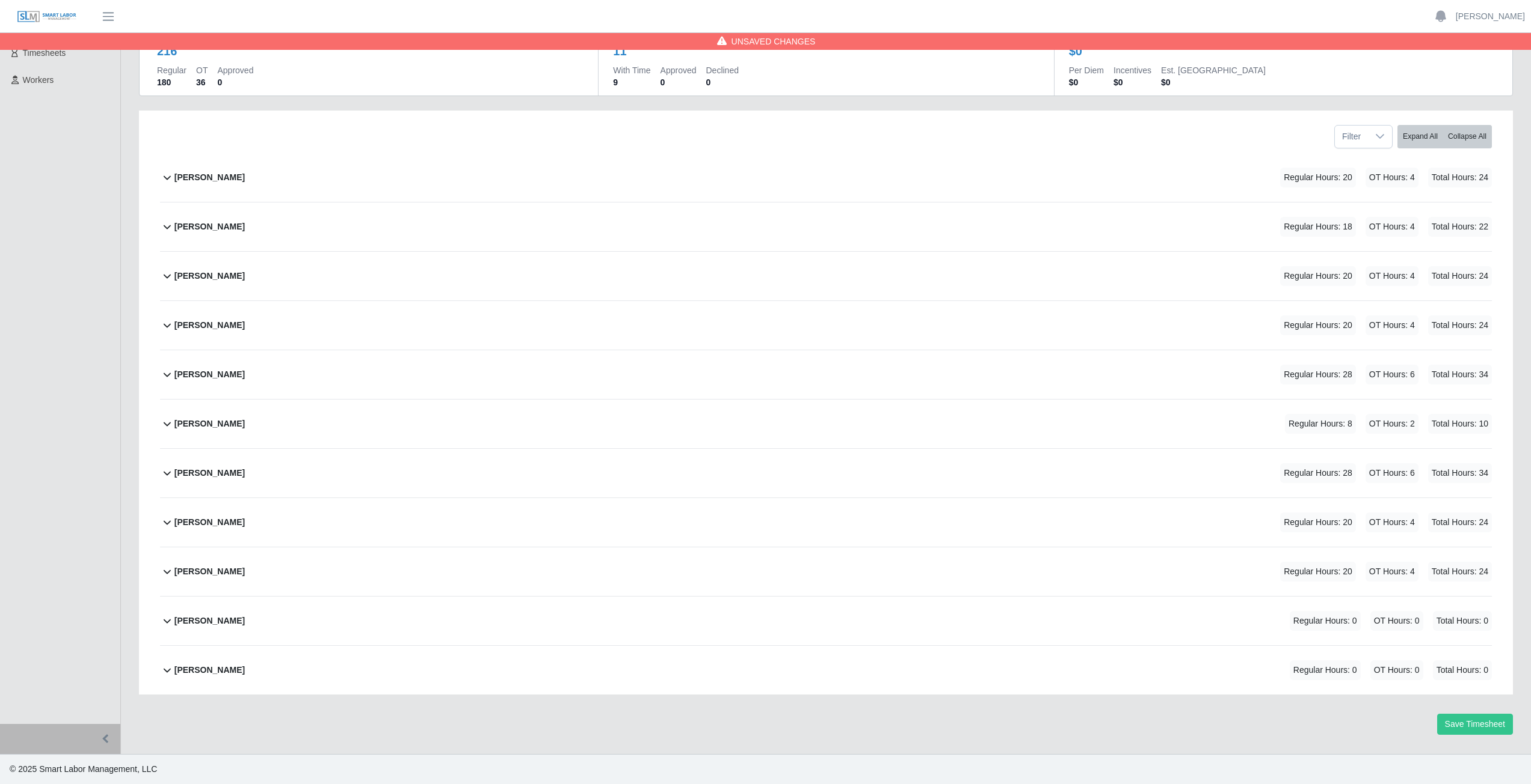
scroll to position [102, 0]
click at [1482, 725] on button "Save Timesheet" at bounding box center [1475, 725] width 76 height 21
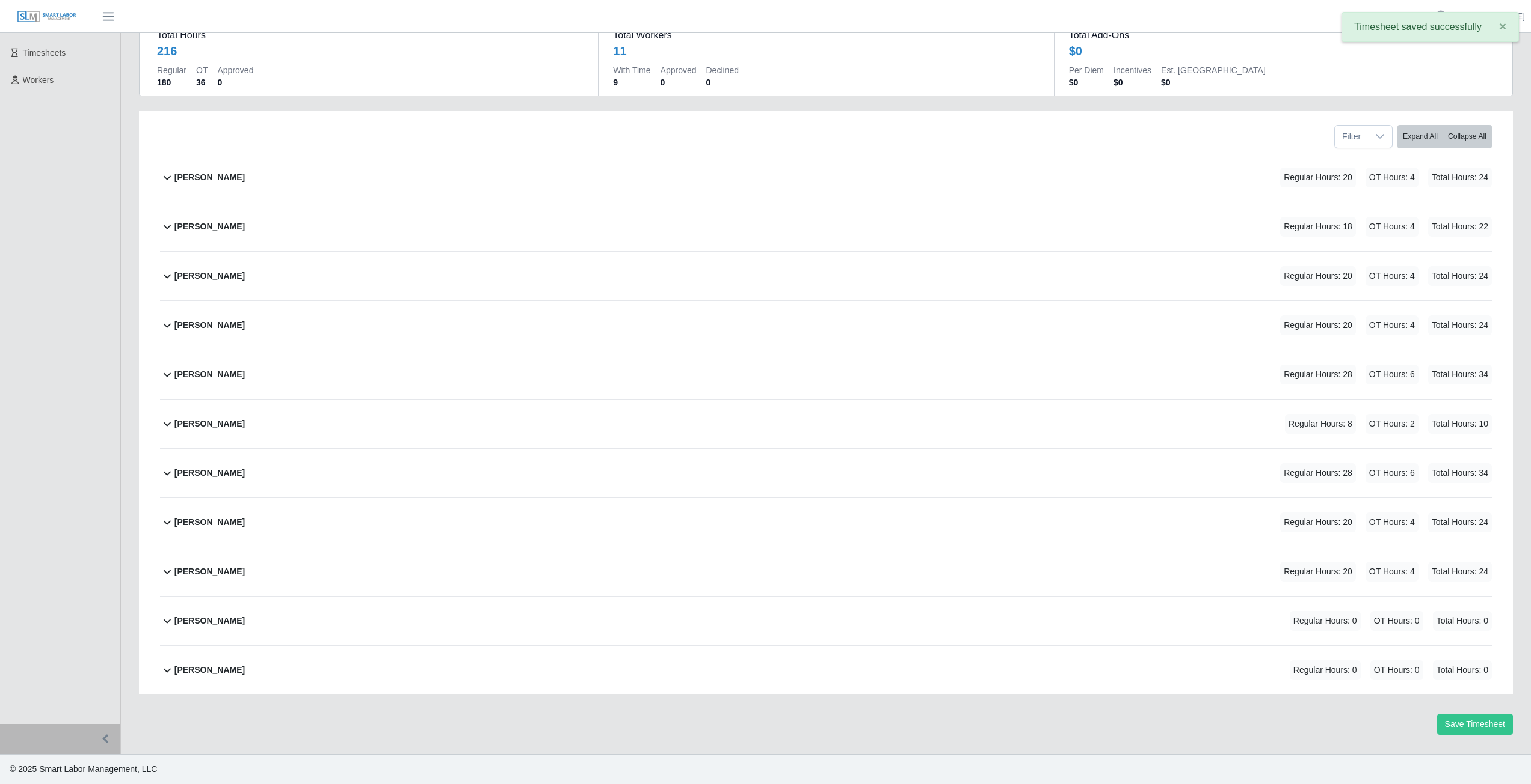
drag, startPoint x: 1486, startPoint y: 733, endPoint x: 897, endPoint y: 575, distance: 609.8
click at [575, 442] on div "Joshua Moreno Regular Hours: 8 OT Hours: 2 Total Hours: 10" at bounding box center [832, 424] width 1317 height 49
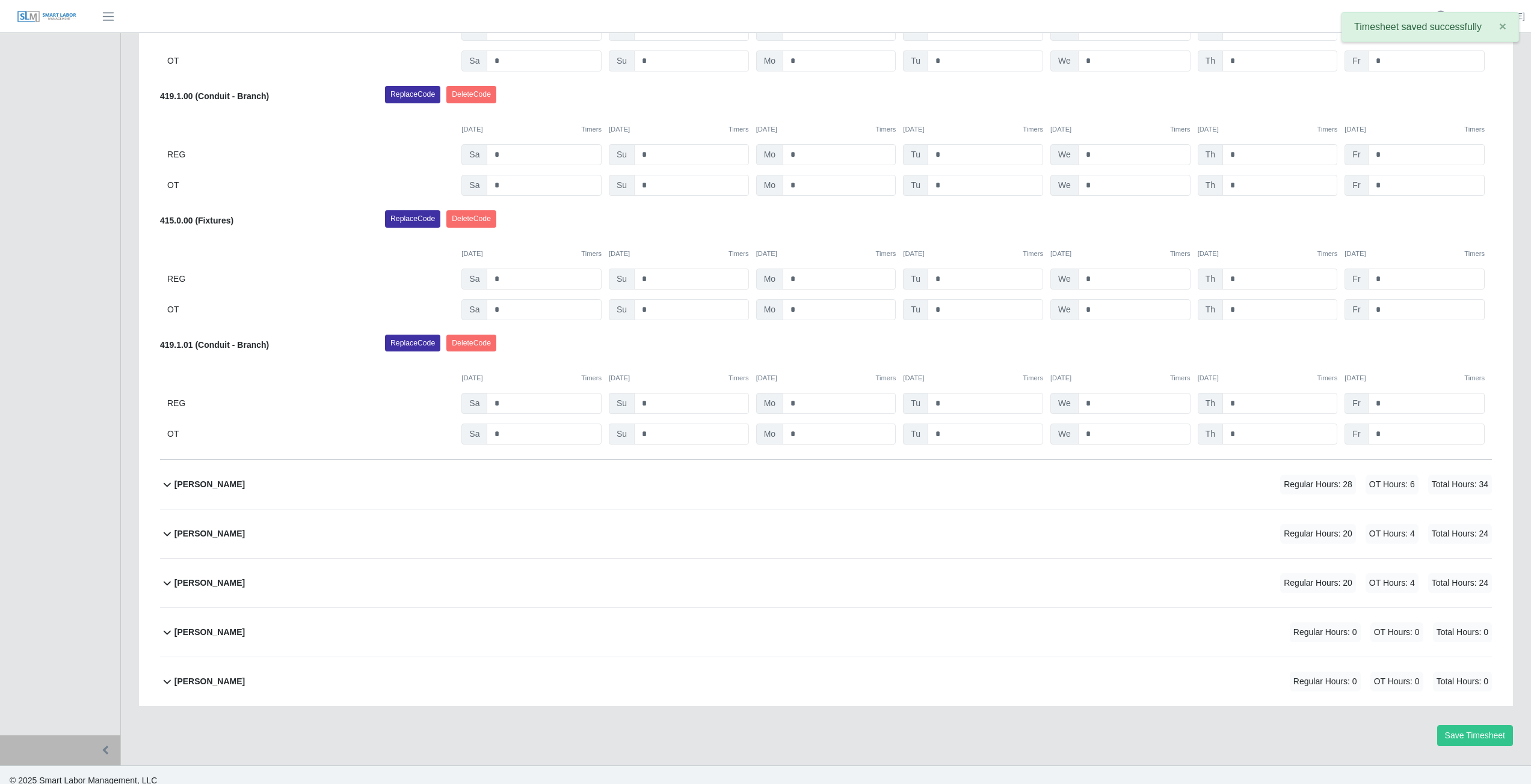
scroll to position [776, 0]
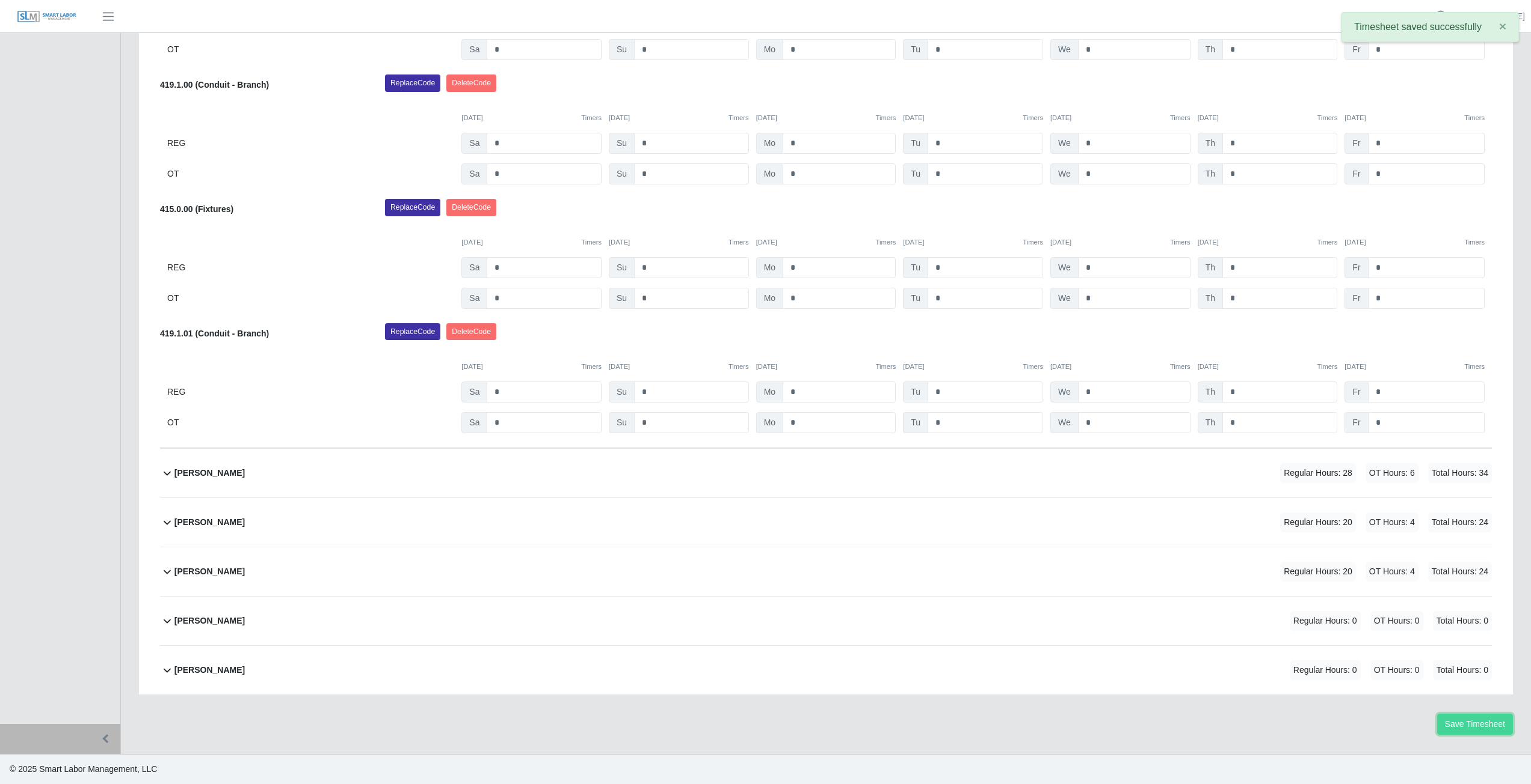
click at [1476, 726] on button "Save Timesheet" at bounding box center [1475, 725] width 76 height 21
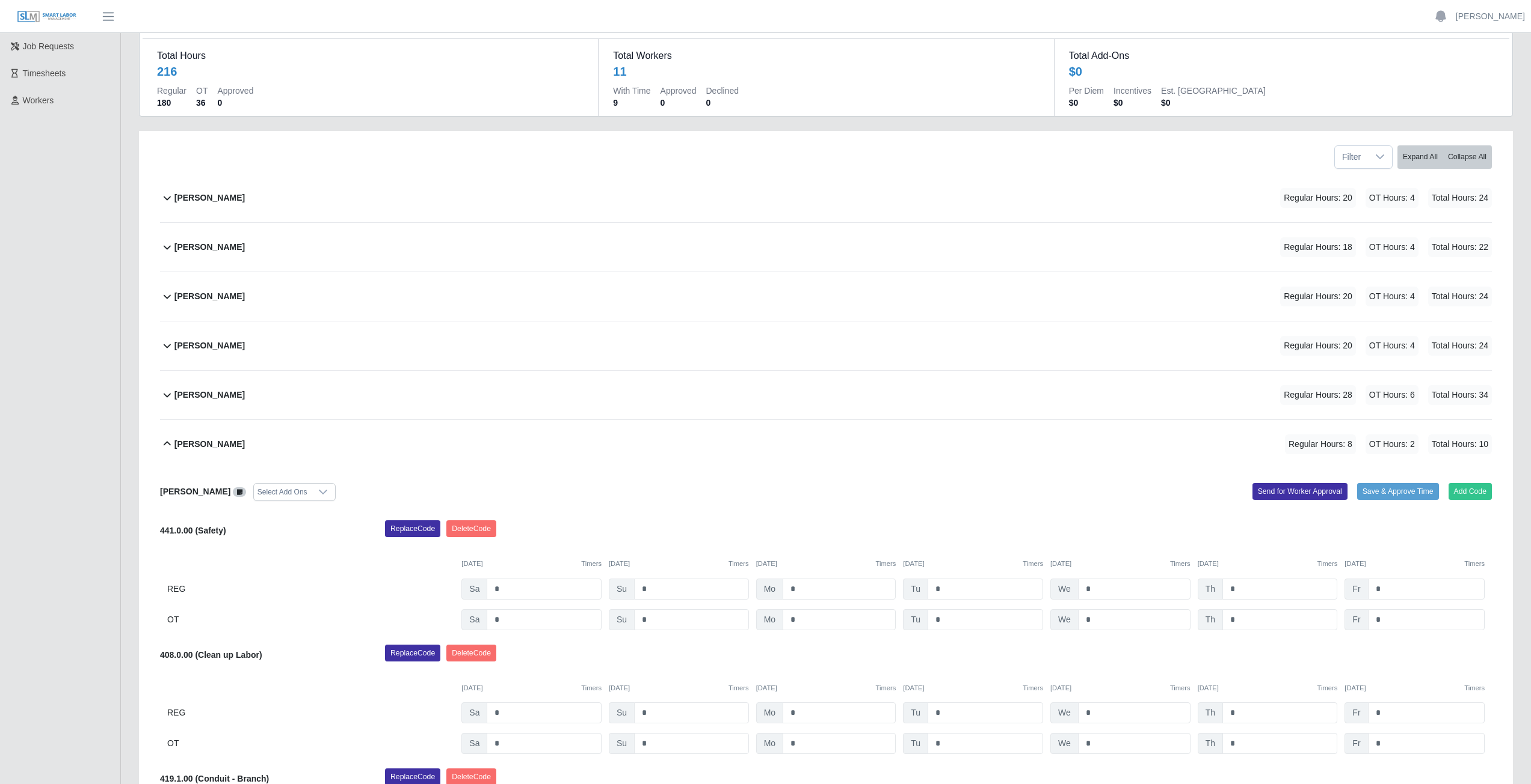
scroll to position [54, 0]
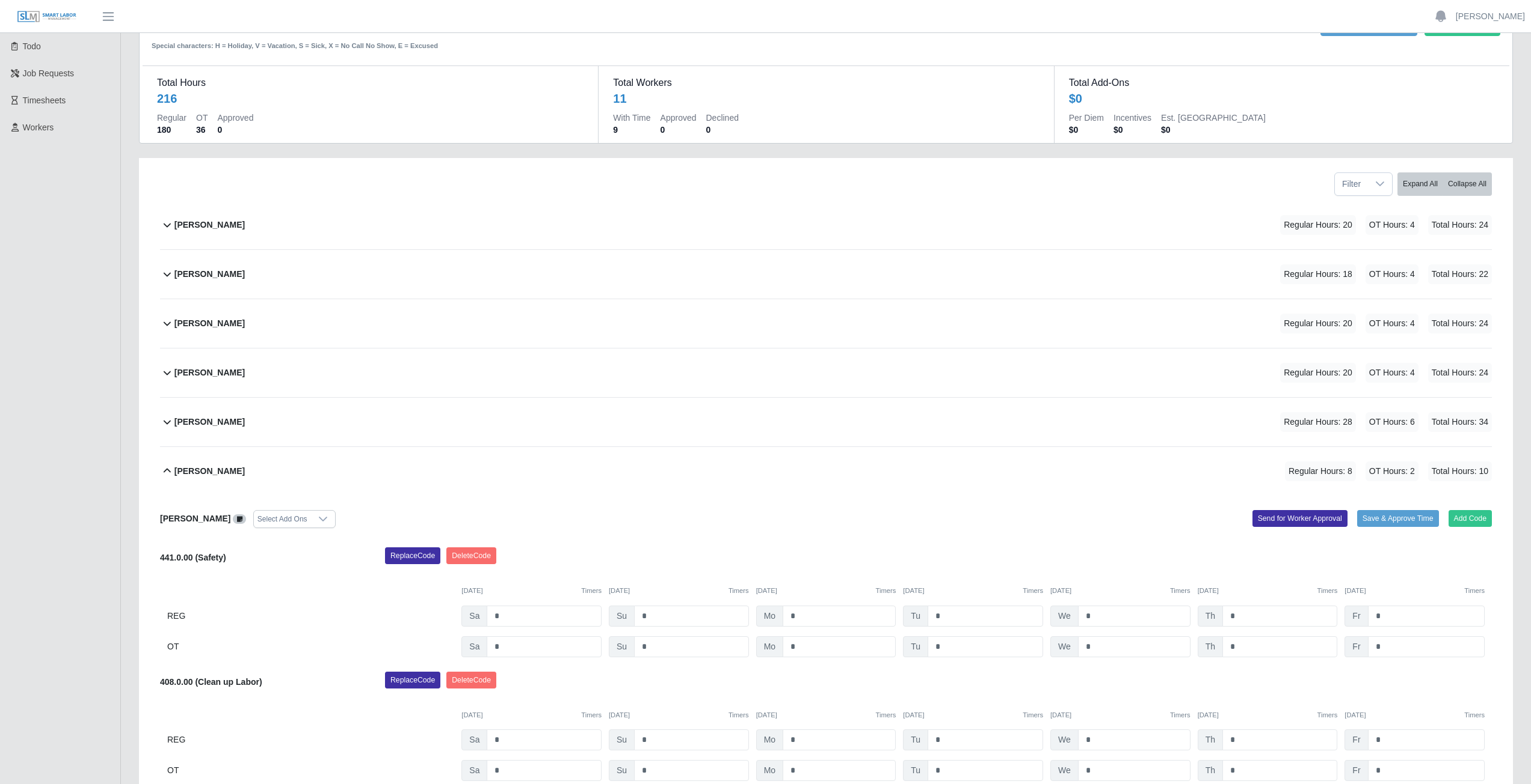
click at [167, 469] on icon at bounding box center [167, 471] width 7 height 4
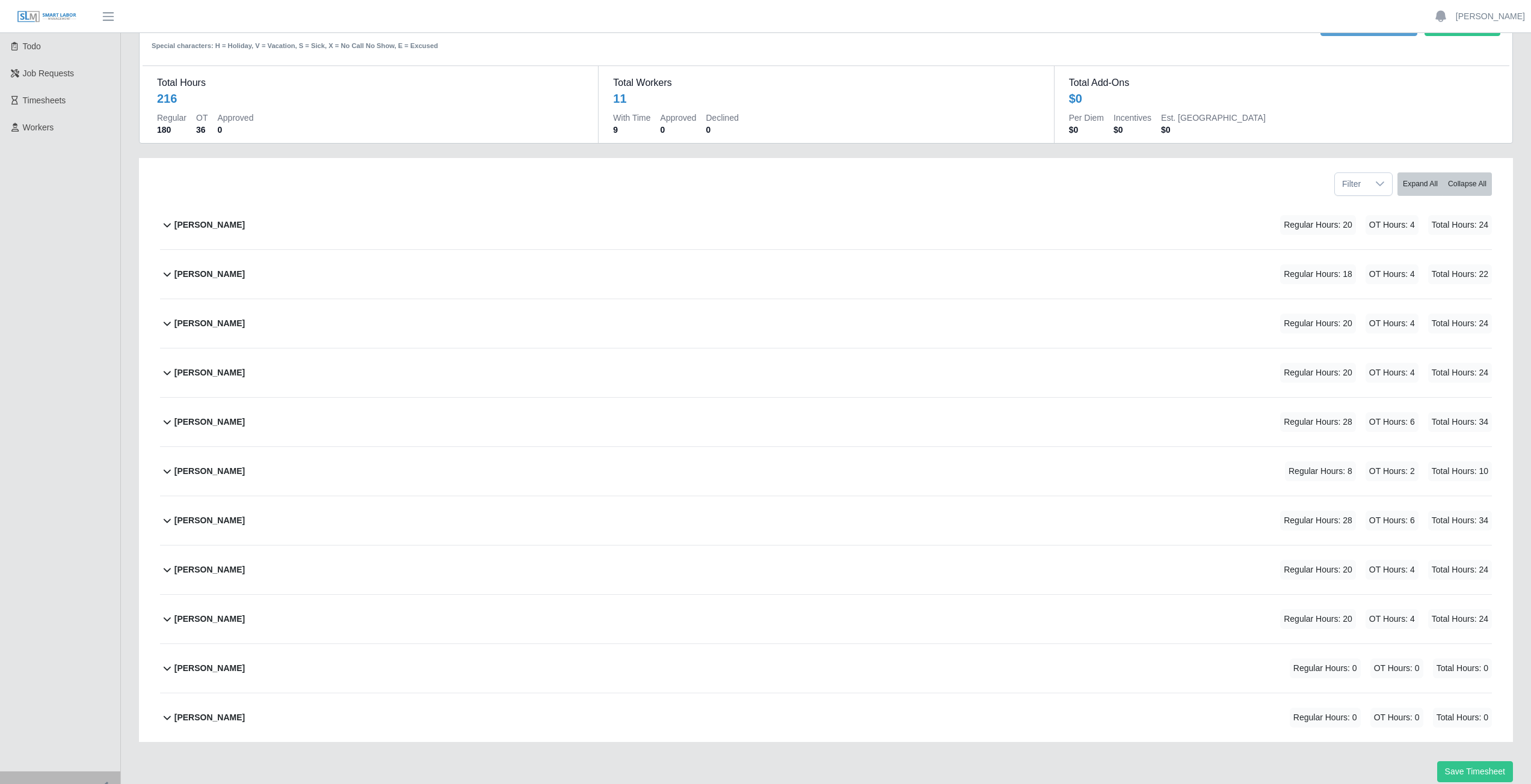
scroll to position [0, 0]
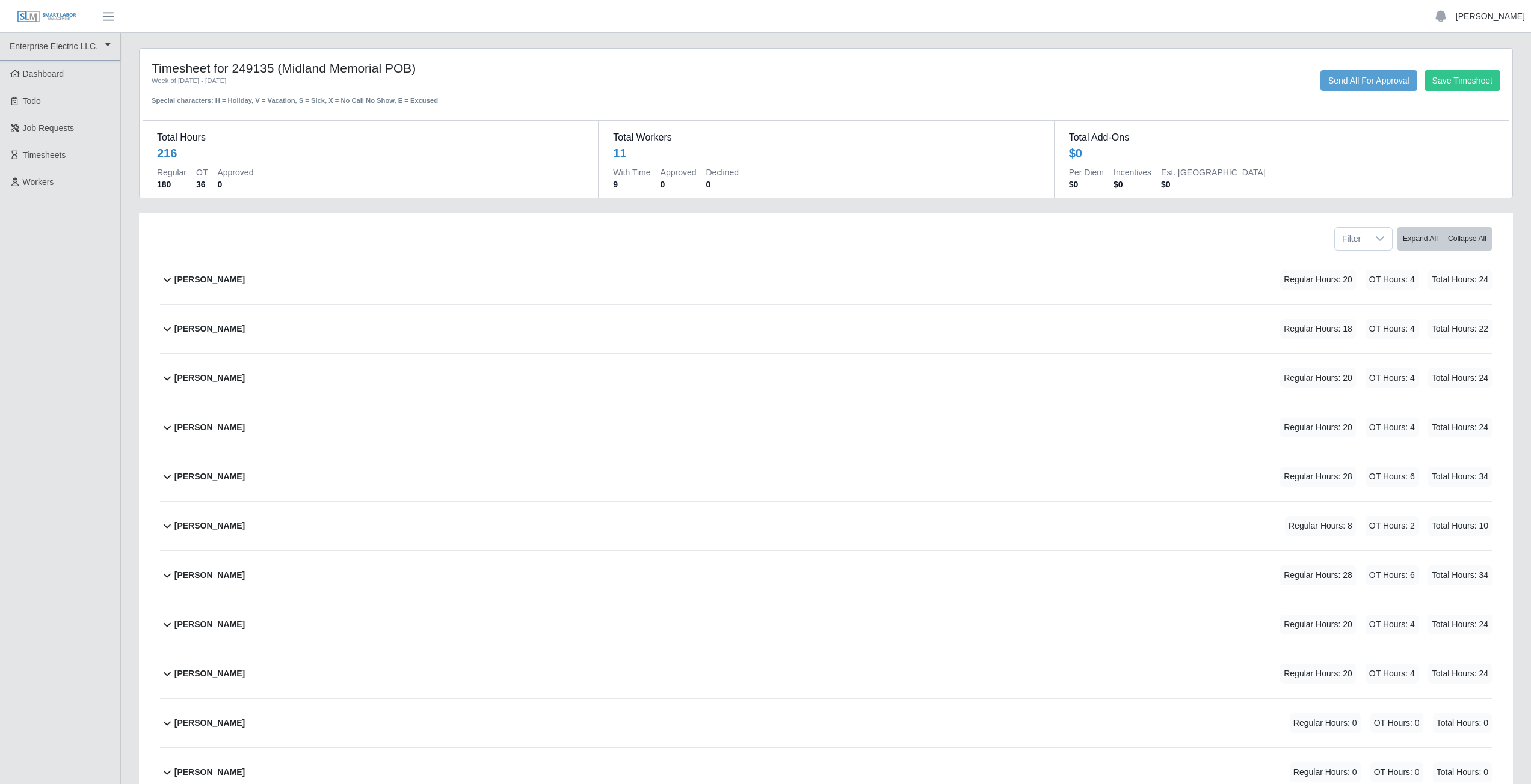
click at [1502, 19] on link "[PERSON_NAME]" at bounding box center [1490, 16] width 69 height 12
click at [1451, 87] on link "Logout" at bounding box center [1476, 83] width 108 height 26
